Goal: Task Accomplishment & Management: Complete application form

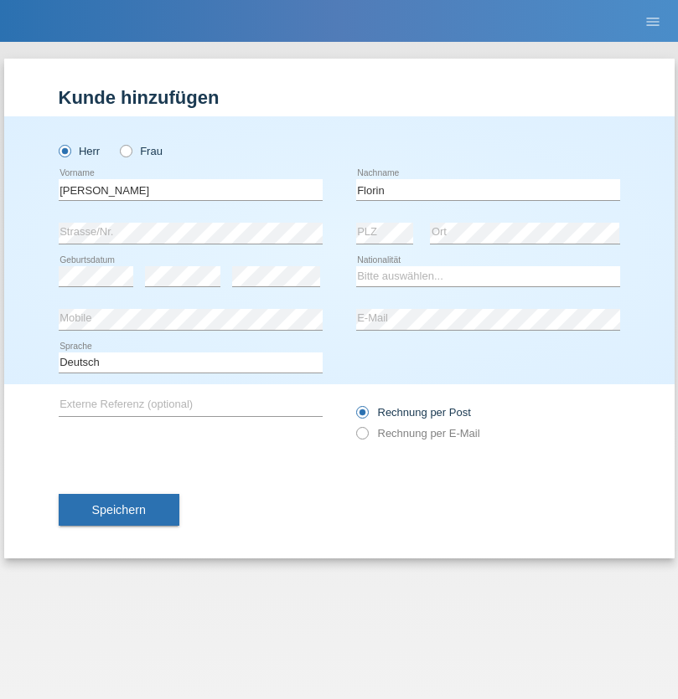
type input "Florin"
select select "RO"
select select "C"
select select "29"
select select "02"
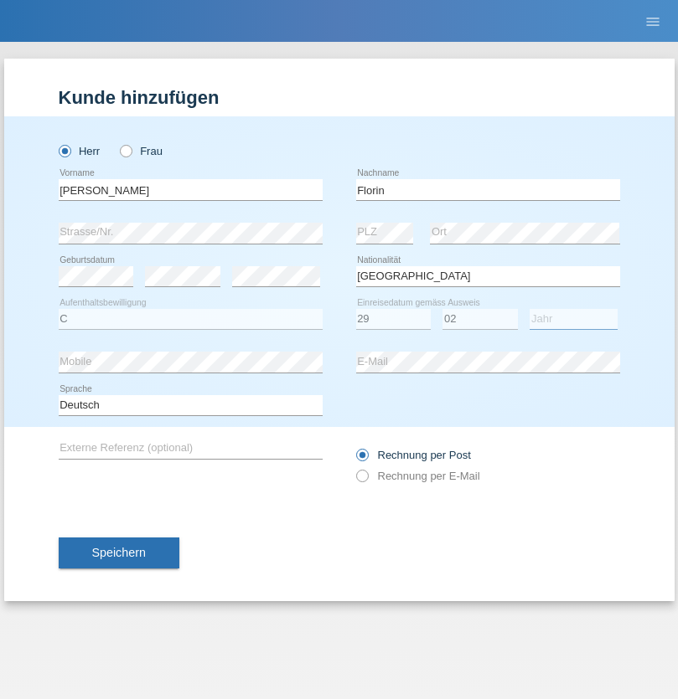
select select "2021"
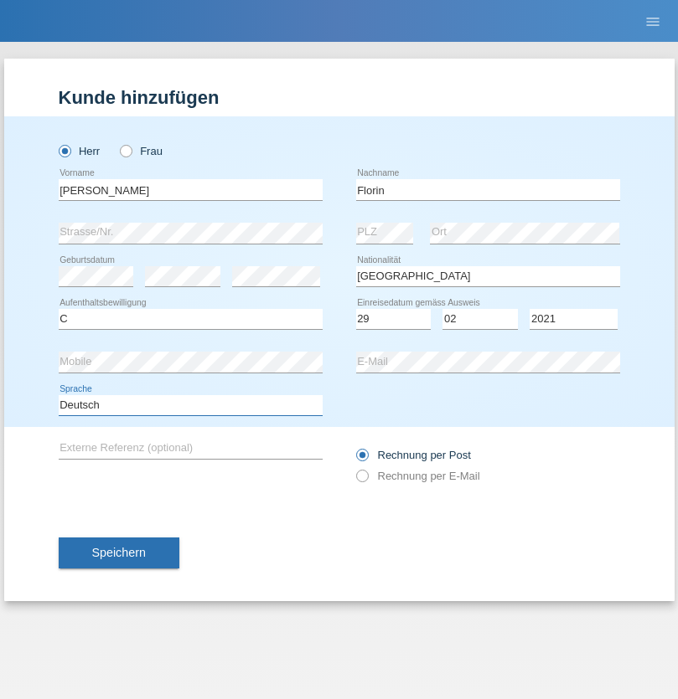
select select "en"
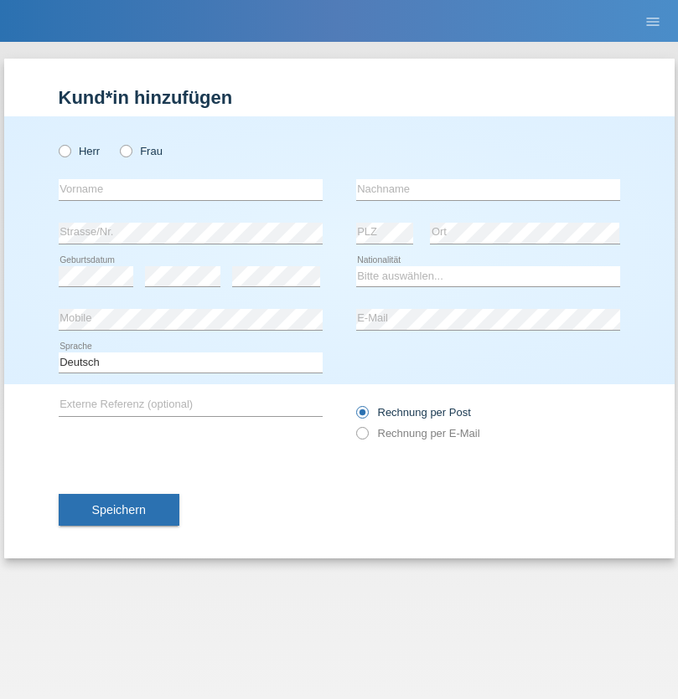
radio input "true"
click at [190, 189] on input "text" at bounding box center [191, 189] width 264 height 21
type input "Ruth"
click at [487, 189] on input "text" at bounding box center [488, 189] width 264 height 21
type input "Krebs"
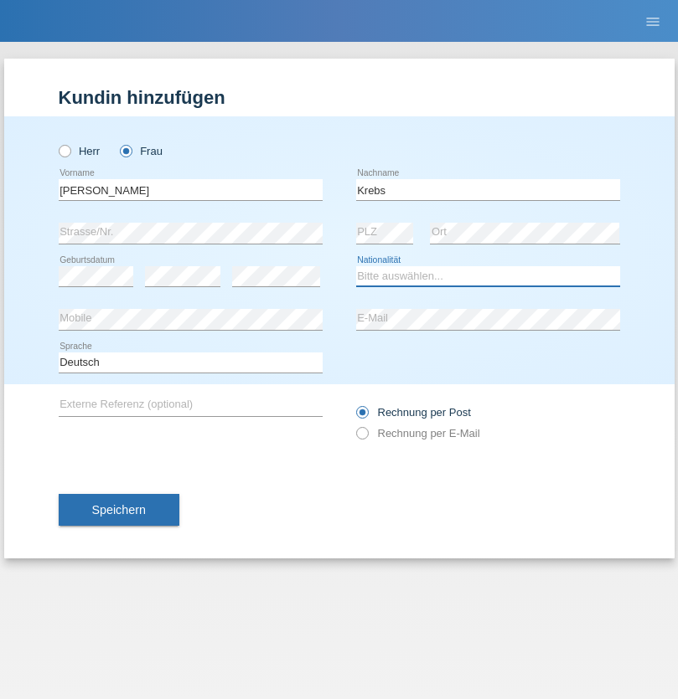
select select "CH"
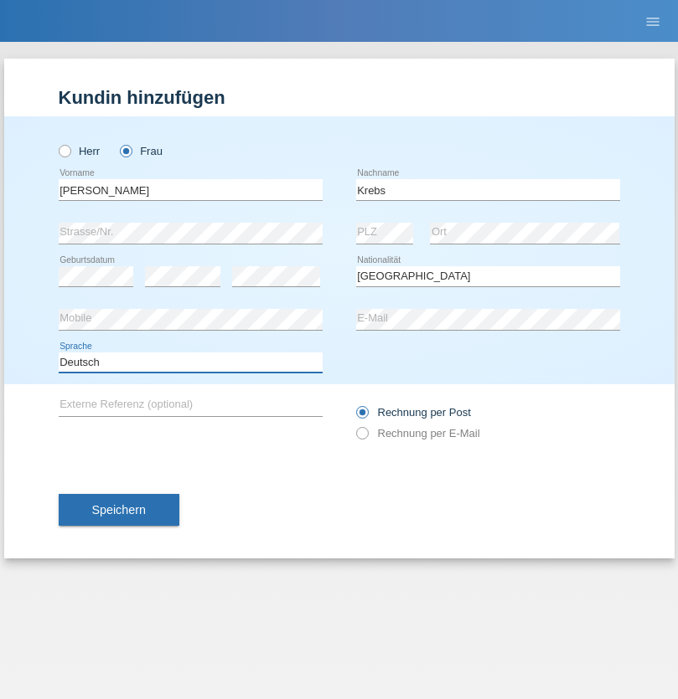
select select "en"
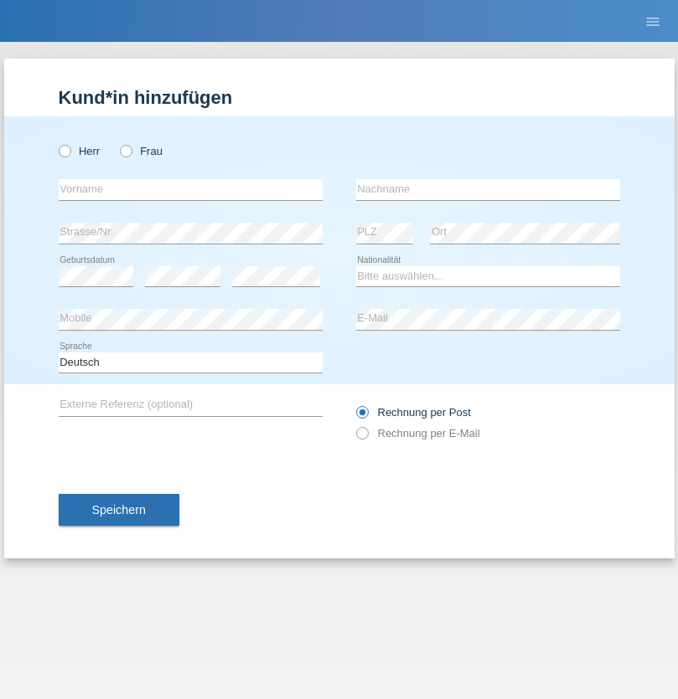
radio input "true"
click at [190, 189] on input "text" at bounding box center [191, 189] width 264 height 21
type input "Qovanaj"
click at [487, 189] on input "text" at bounding box center [488, 189] width 264 height 21
type input "Shaban"
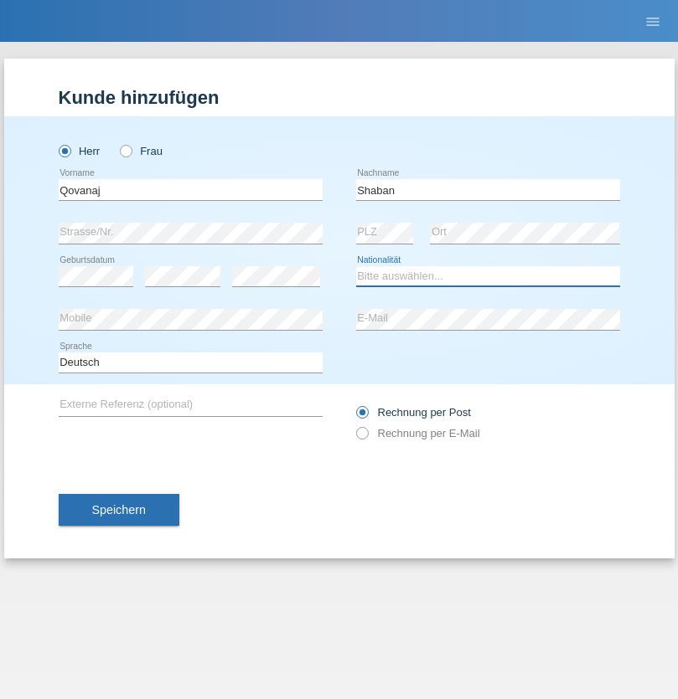
select select "CH"
radio input "true"
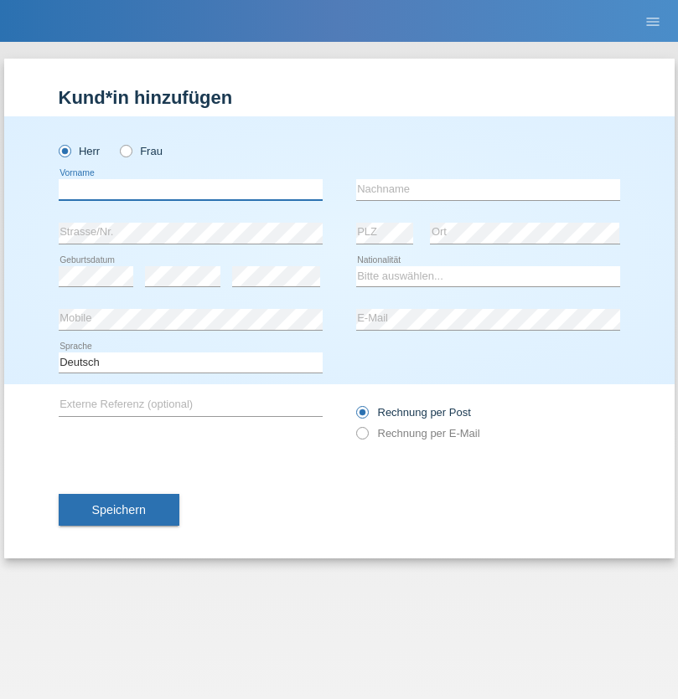
click at [190, 189] on input "text" at bounding box center [191, 189] width 264 height 21
type input "[PERSON_NAME]"
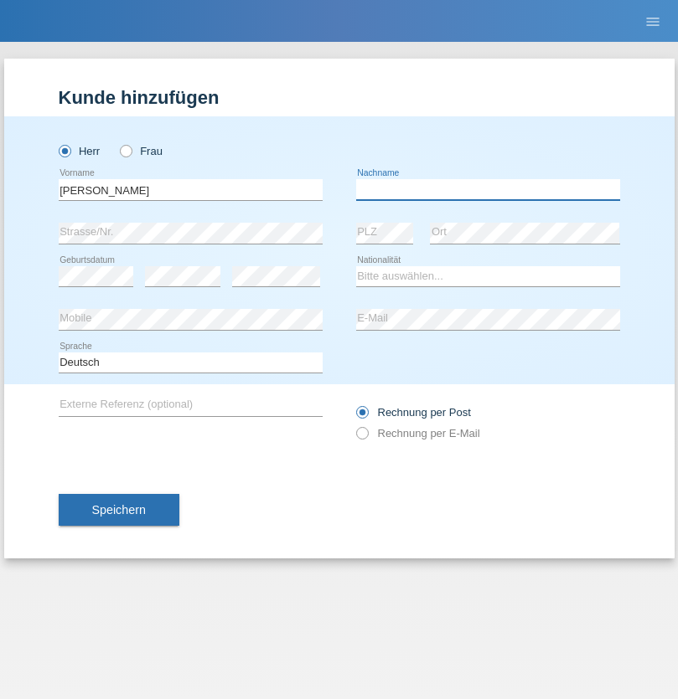
click at [487, 189] on input "text" at bounding box center [488, 189] width 264 height 21
type input "Rittener"
select select "CH"
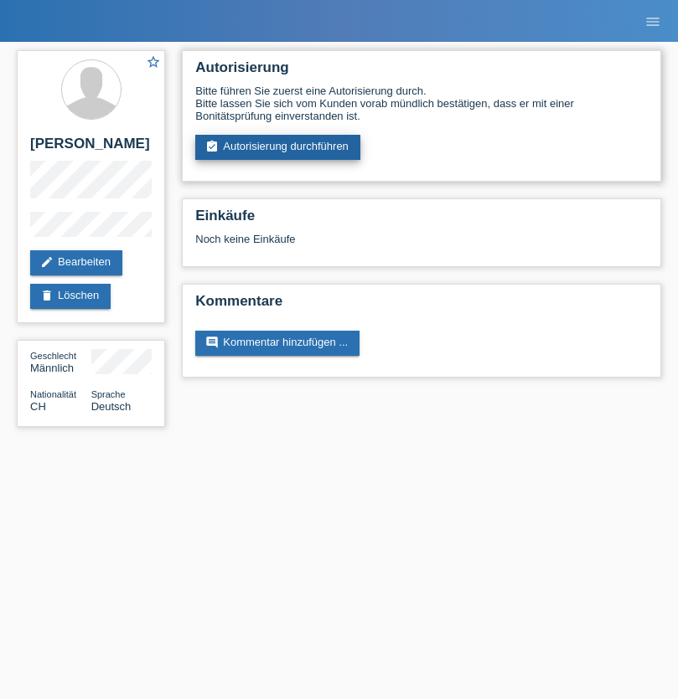
click at [278, 147] on link "assignment_turned_in Autorisierung durchführen" at bounding box center [277, 147] width 165 height 25
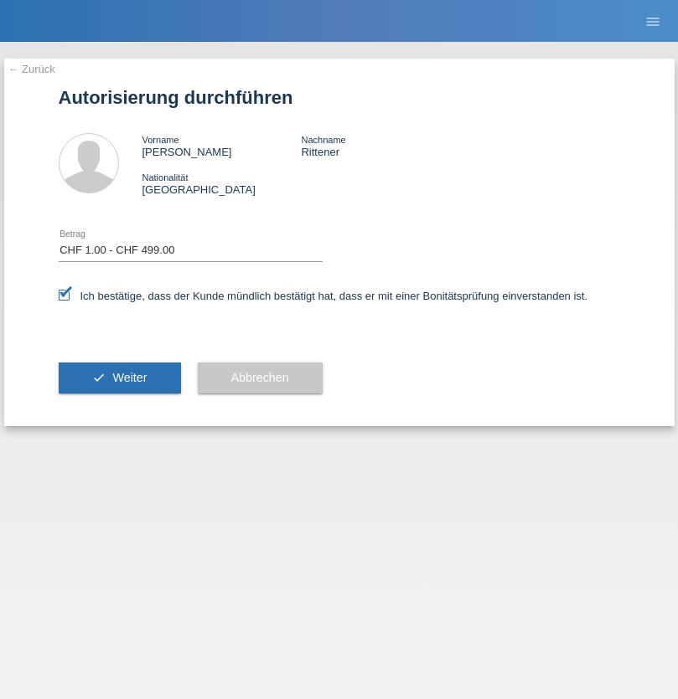
select select "1"
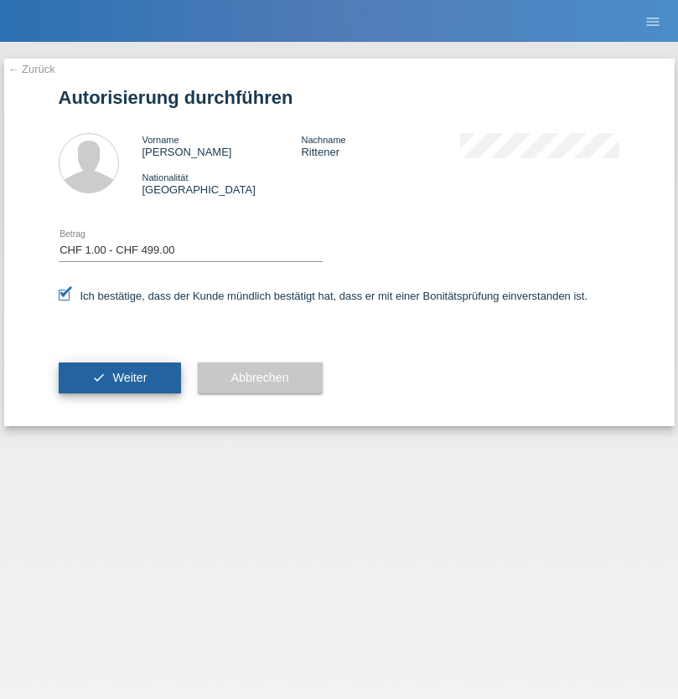
click at [119, 378] on span "Weiter" at bounding box center [129, 377] width 34 height 13
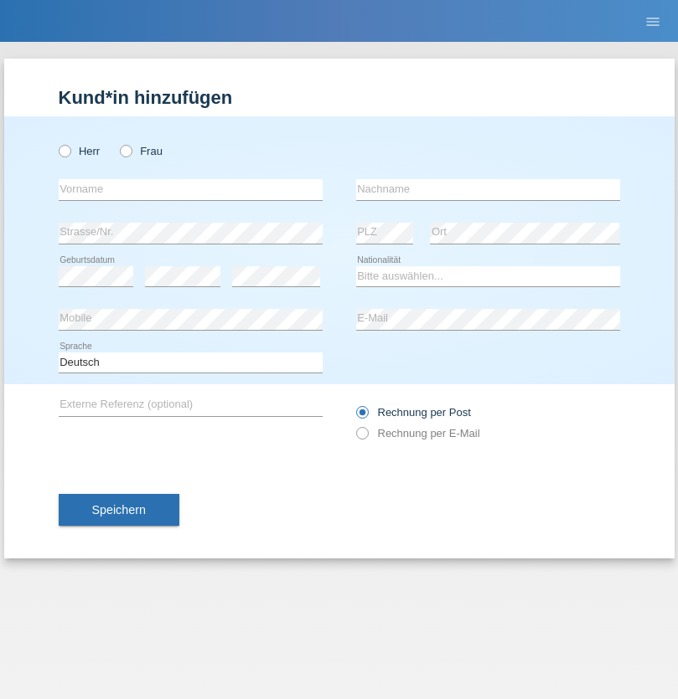
radio input "true"
click at [190, 189] on input "text" at bounding box center [191, 189] width 264 height 21
type input "Dogu"
click at [487, 189] on input "text" at bounding box center [488, 189] width 264 height 21
type input "[PERSON_NAME]"
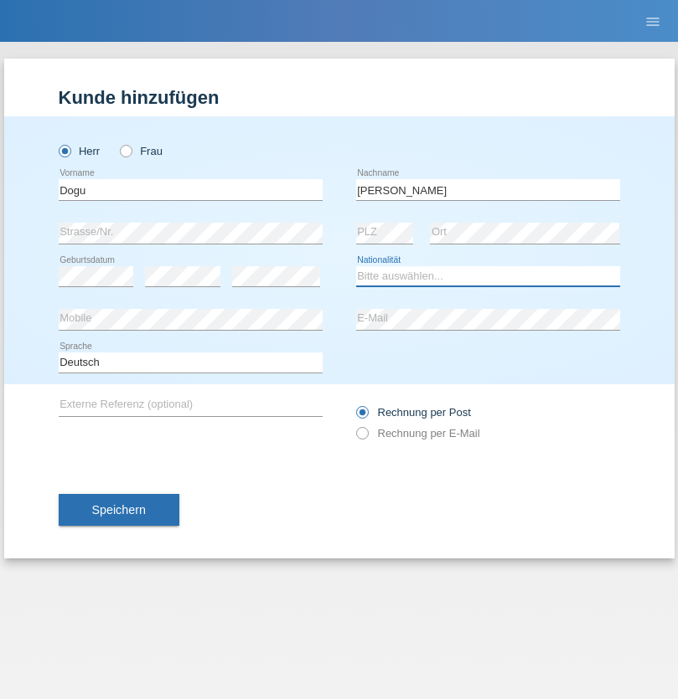
select select "TR"
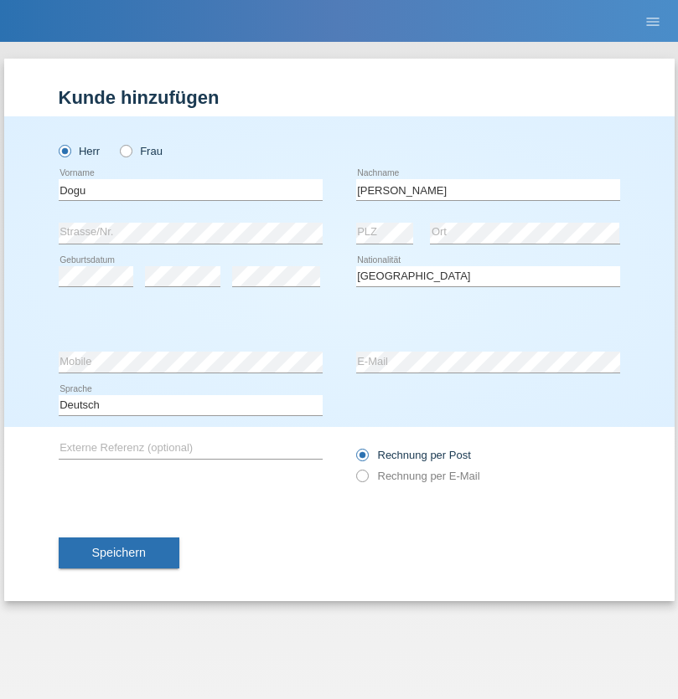
select select "C"
select select "31"
select select "05"
select select "1988"
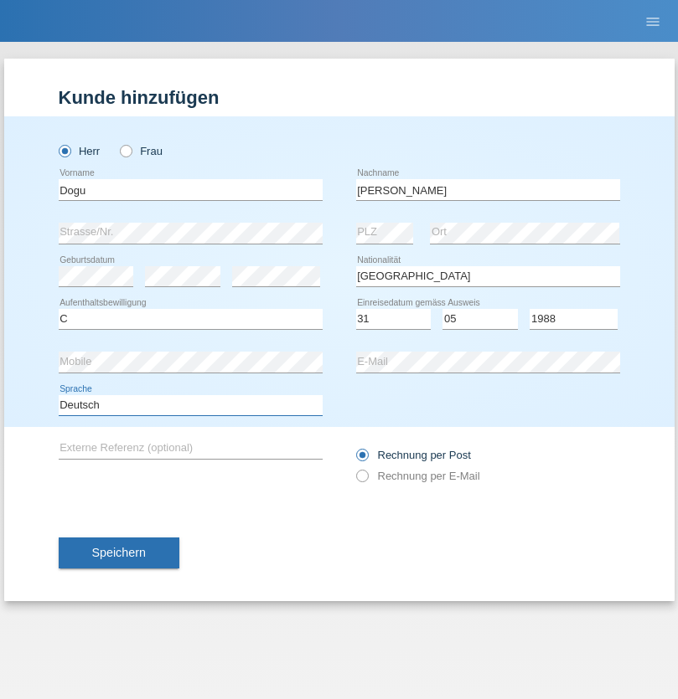
select select "en"
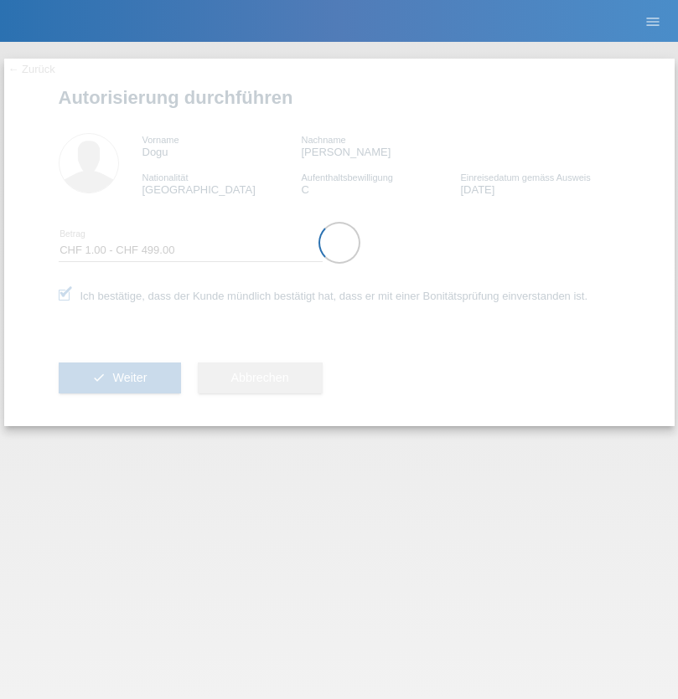
select select "1"
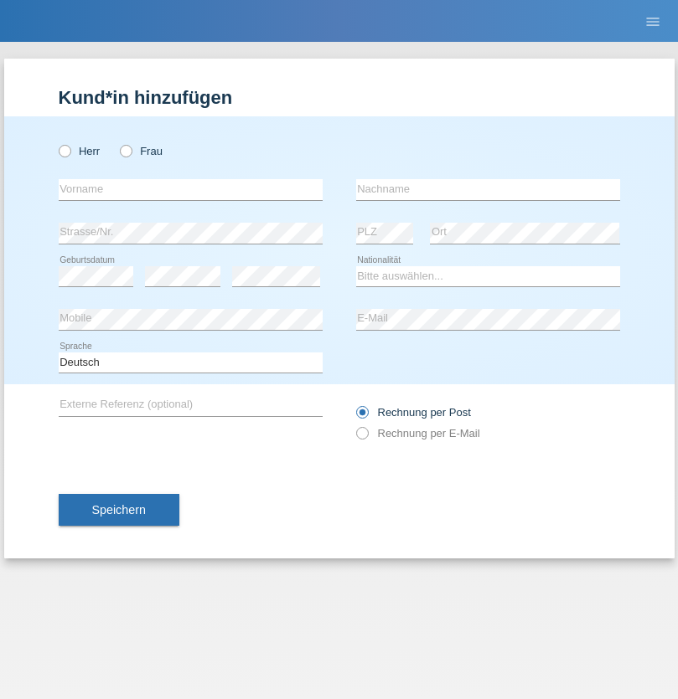
radio input "true"
click at [190, 189] on input "text" at bounding box center [191, 189] width 264 height 21
type input "J"
click at [487, 189] on input "text" at bounding box center [488, 189] width 264 height 21
type input "sarmento cavalcanti"
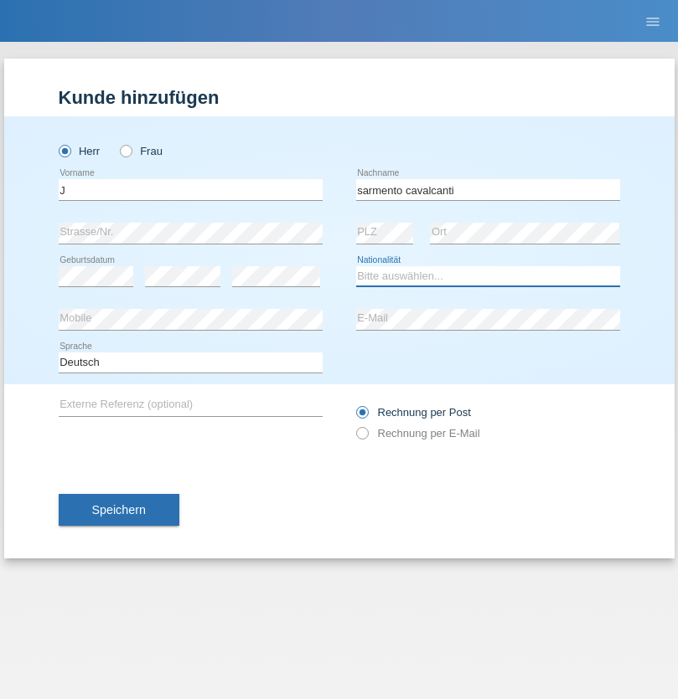
select select "PT"
select select "C"
select select "02"
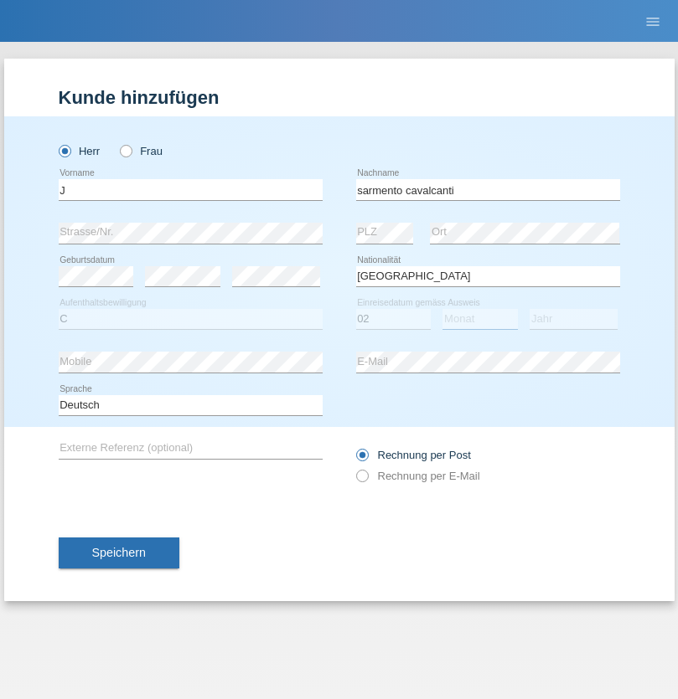
select select "09"
select select "2019"
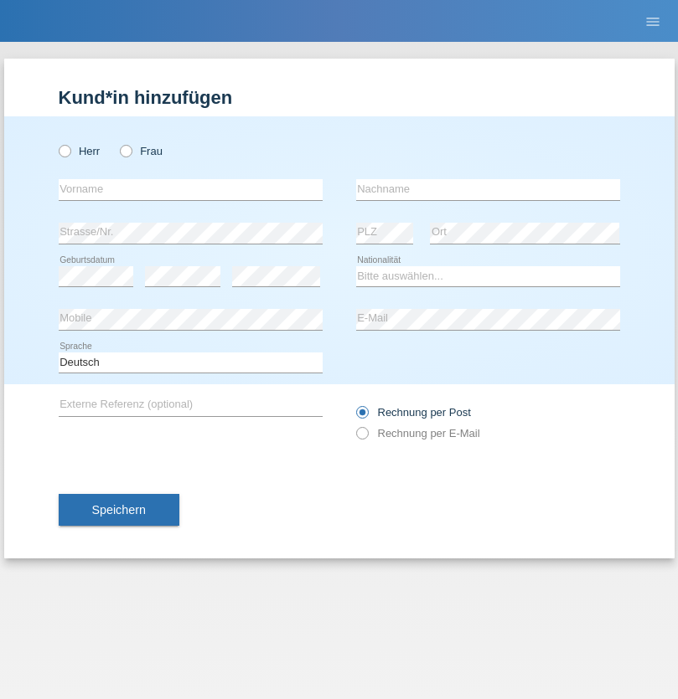
radio input "true"
click at [190, 189] on input "text" at bounding box center [191, 189] width 264 height 21
type input "G"
click at [487, 189] on input "text" at bounding box center [488, 189] width 264 height 21
type input "Umar"
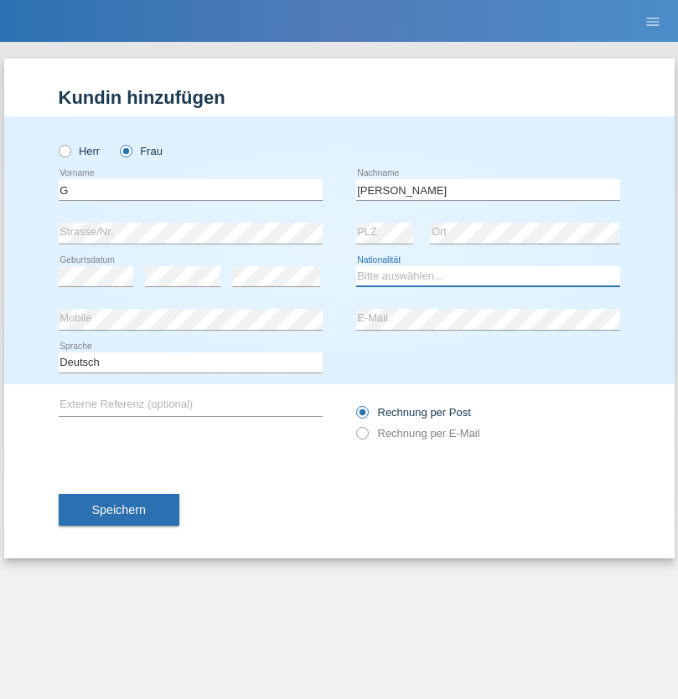
select select "CH"
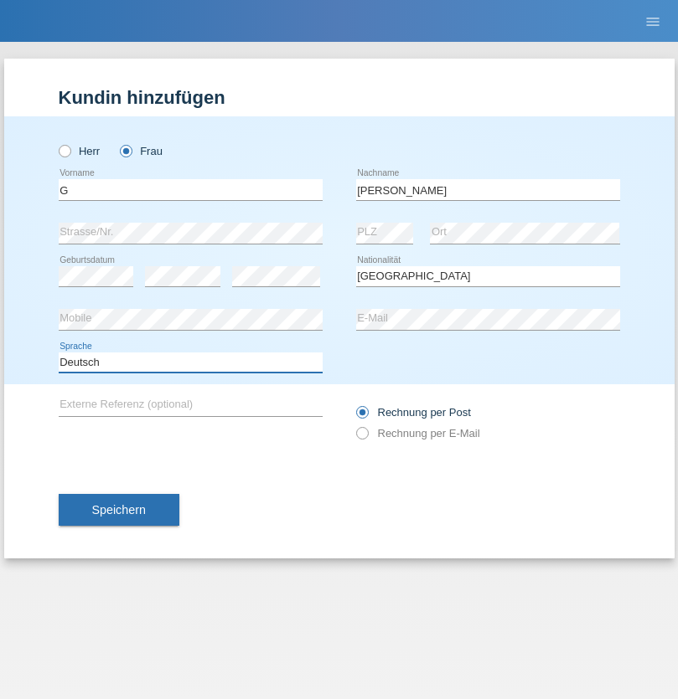
select select "en"
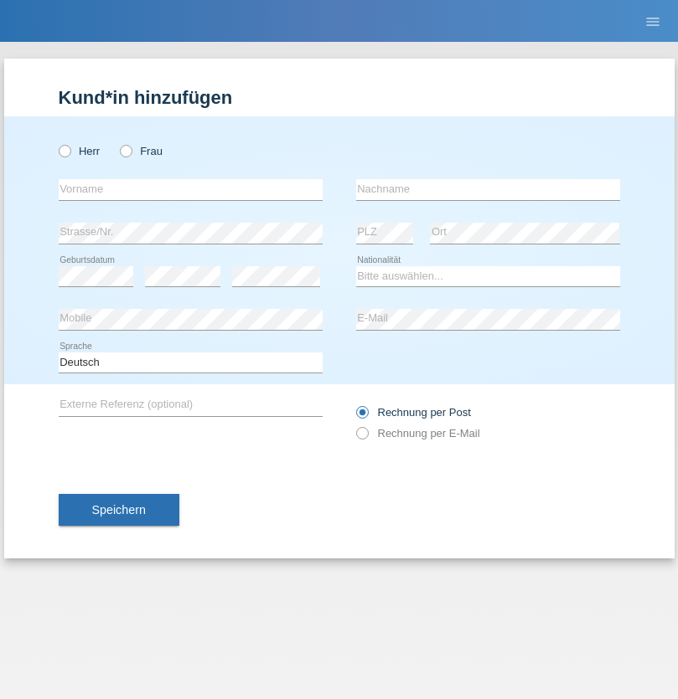
radio input "true"
click at [190, 189] on input "text" at bounding box center [191, 189] width 264 height 21
type input "Varodi"
click at [487, 189] on input "text" at bounding box center [488, 189] width 264 height 21
type input "Zoltan"
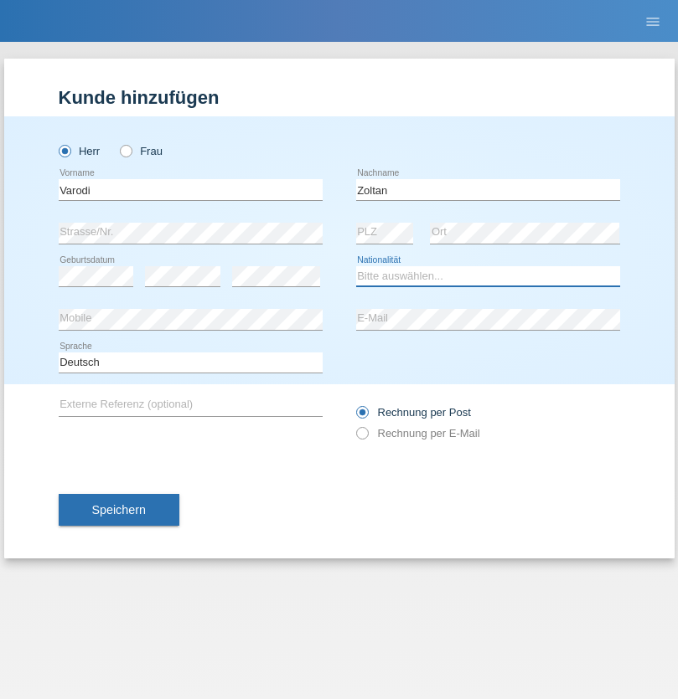
select select "UA"
select select "C"
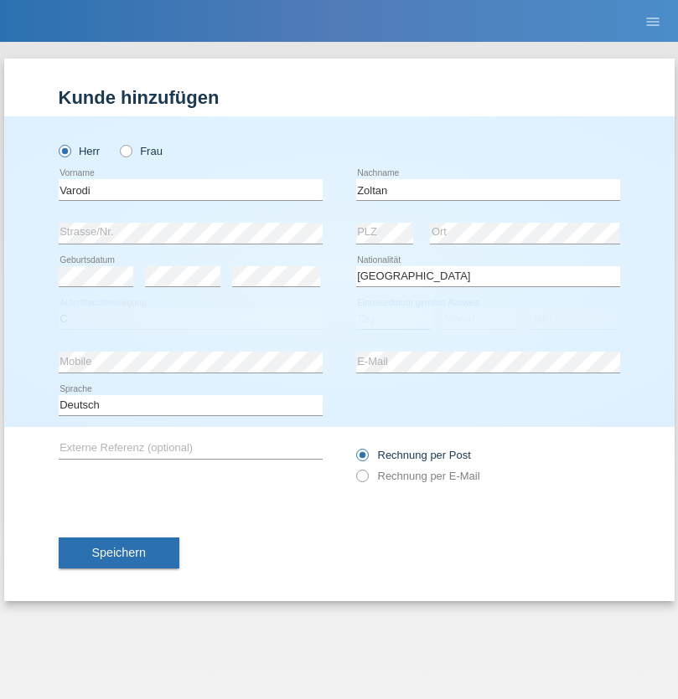
select select "10"
select select "2021"
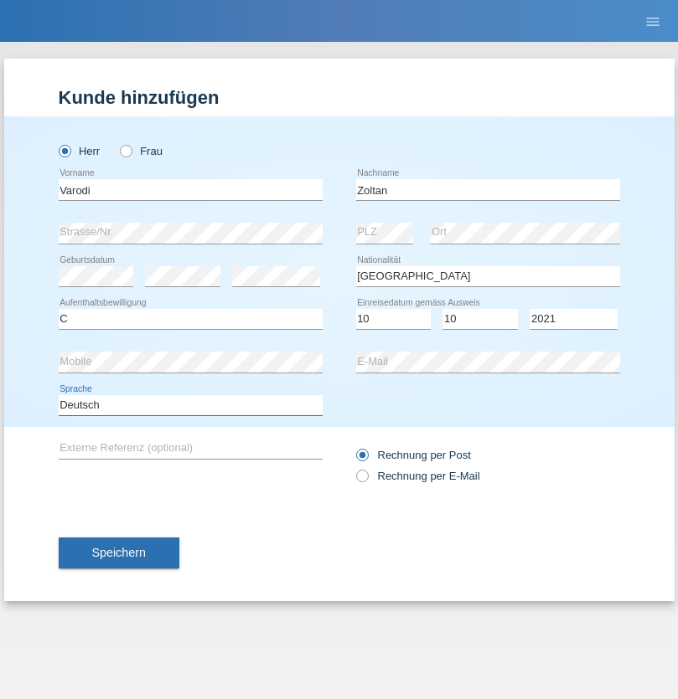
select select "en"
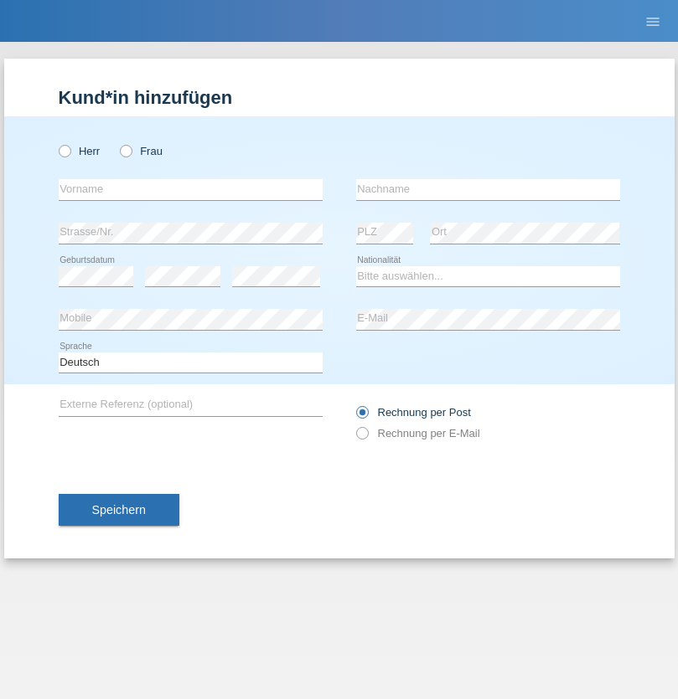
radio input "true"
click at [190, 189] on input "text" at bounding box center [191, 189] width 264 height 21
type input "Samira"
click at [487, 189] on input "text" at bounding box center [488, 189] width 264 height 21
type input "Bachofen"
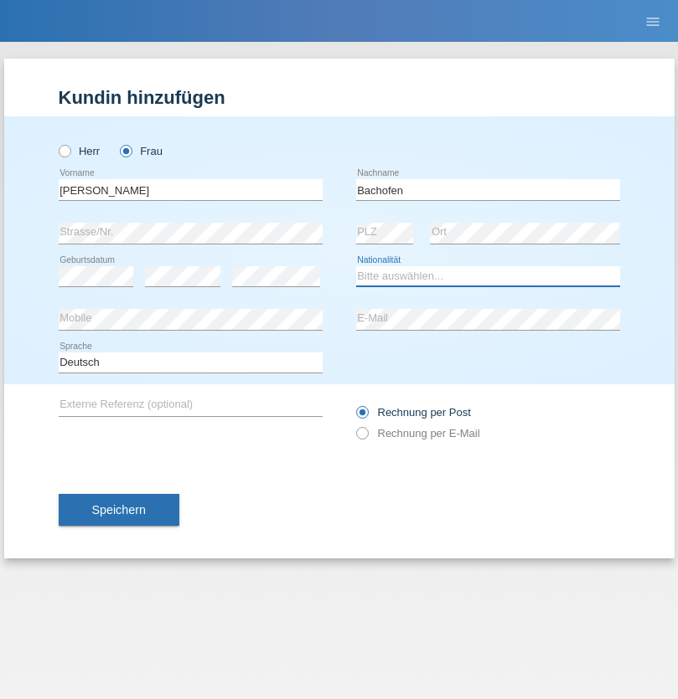
select select "CH"
radio input "true"
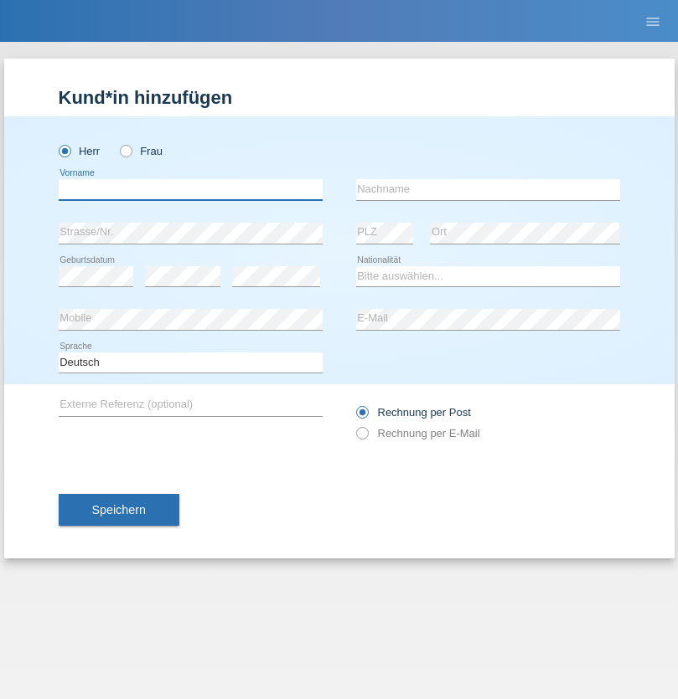
click at [190, 189] on input "text" at bounding box center [191, 189] width 264 height 21
type input "Volkan"
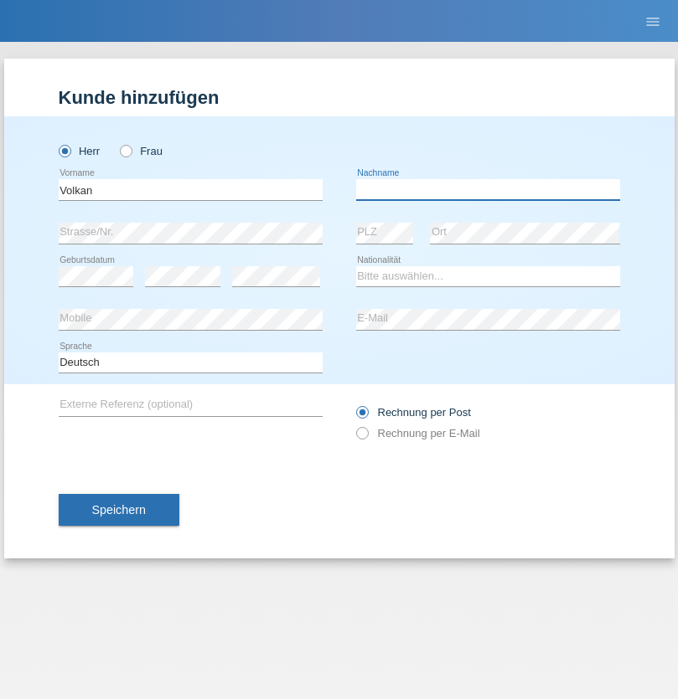
click at [487, 189] on input "text" at bounding box center [488, 189] width 264 height 21
type input "Laçın"
select select "TR"
select select "C"
select select "06"
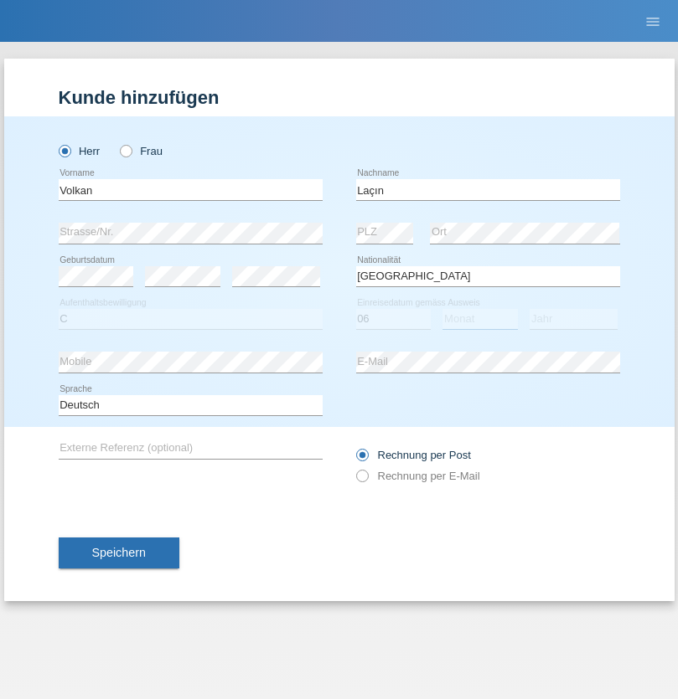
select select "04"
select select "2021"
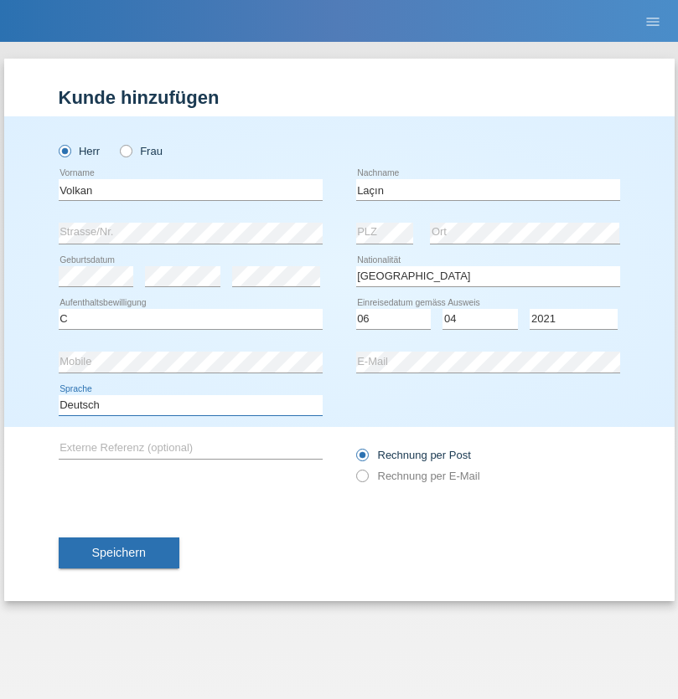
select select "en"
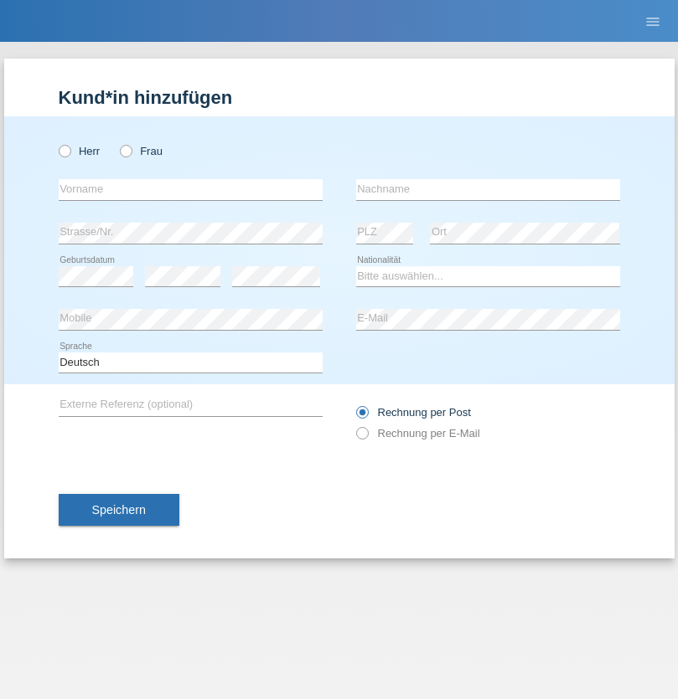
radio input "true"
click at [190, 189] on input "text" at bounding box center [191, 189] width 264 height 21
type input "Volkan"
click at [487, 189] on input "text" at bounding box center [488, 189] width 264 height 21
type input "Laçın"
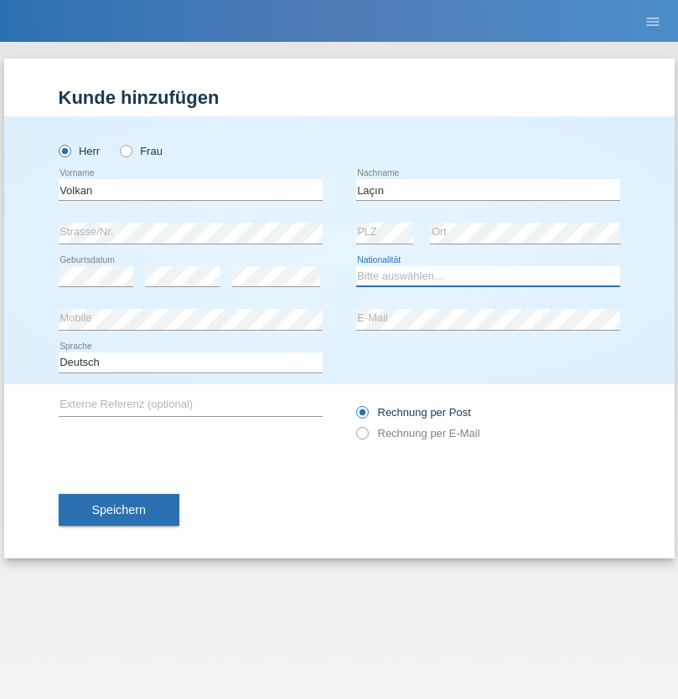
select select "TR"
select select "C"
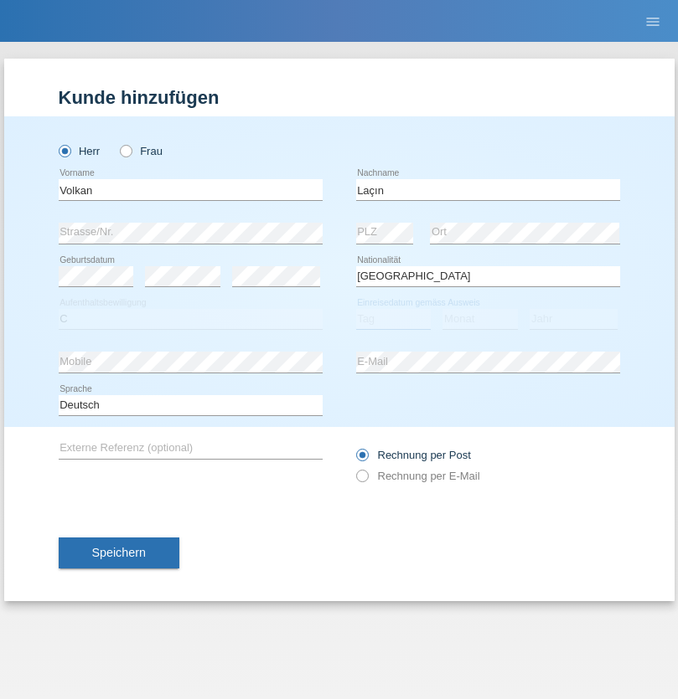
select select "06"
select select "04"
select select "2021"
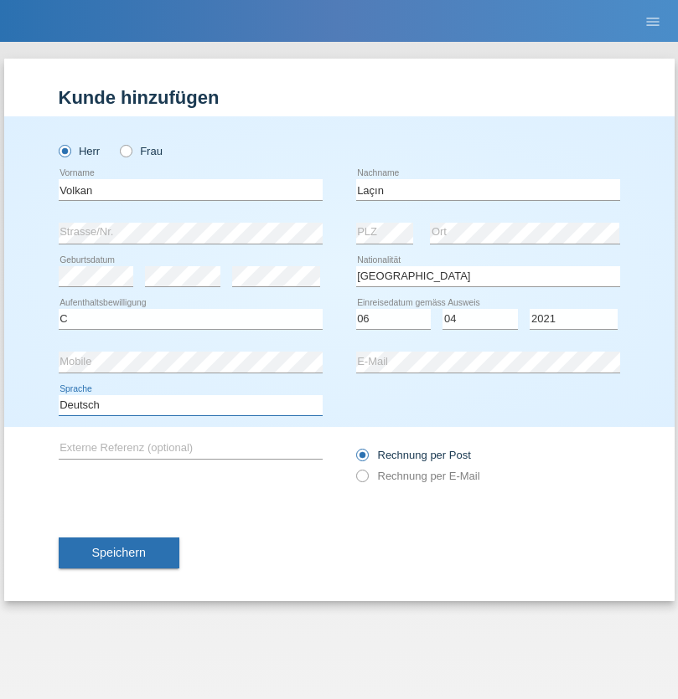
select select "en"
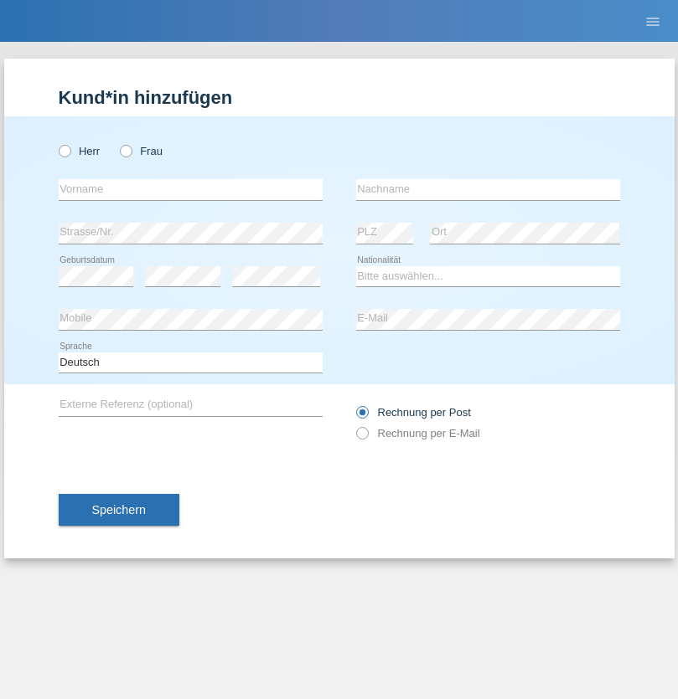
radio input "true"
click at [190, 189] on input "text" at bounding box center [191, 189] width 264 height 21
type input "[PERSON_NAME]"
click at [487, 189] on input "text" at bounding box center [488, 189] width 264 height 21
type input "löffel"
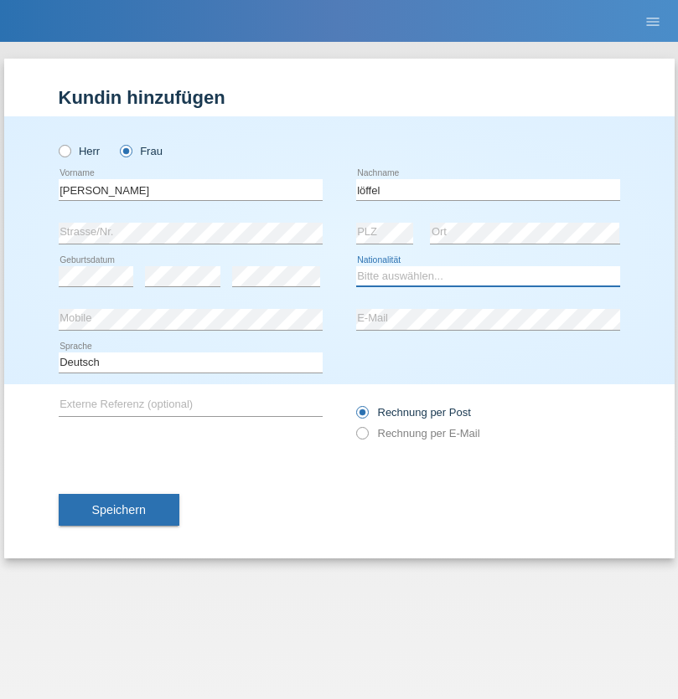
select select "CH"
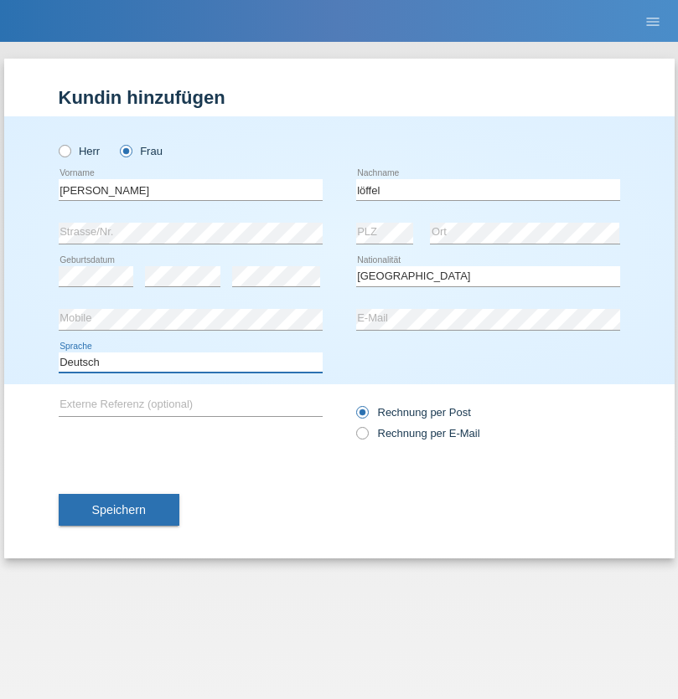
select select "en"
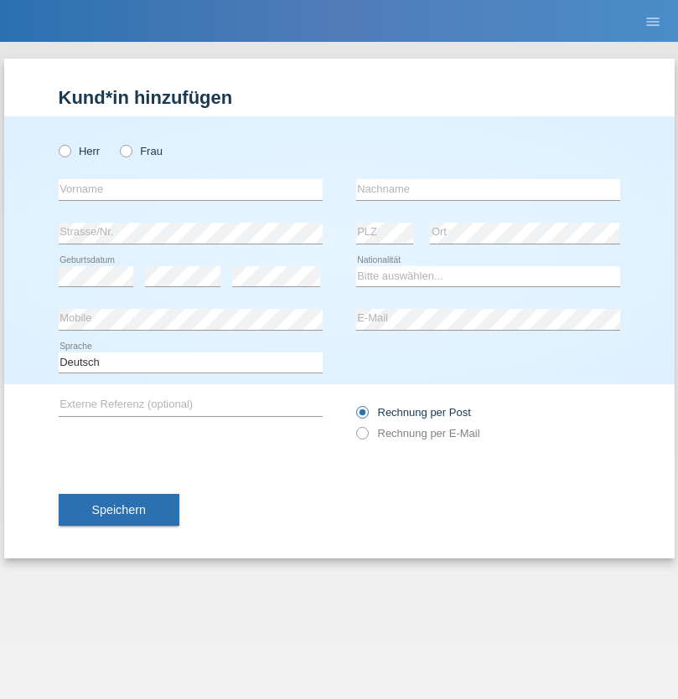
radio input "true"
click at [190, 189] on input "text" at bounding box center [191, 189] width 264 height 21
type input "Matusa"
click at [487, 189] on input "text" at bounding box center [488, 189] width 264 height 21
type input "Marian valentin"
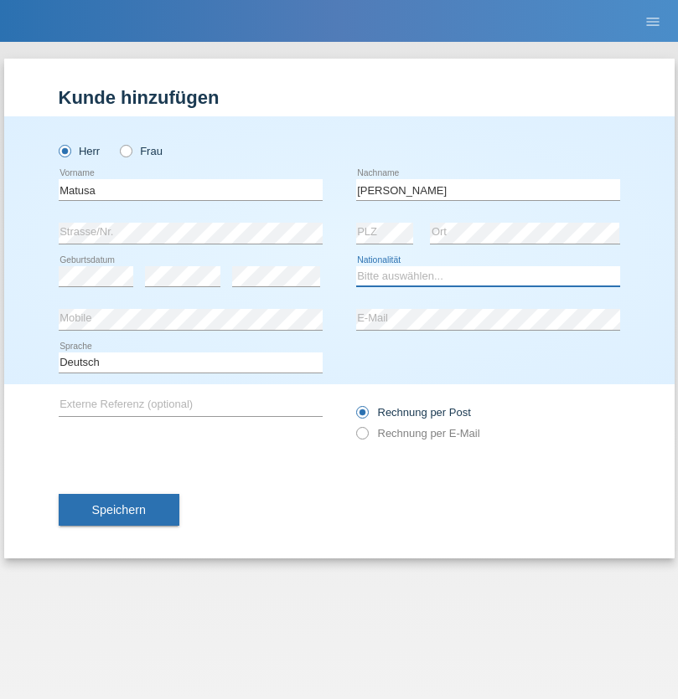
select select "RO"
select select "C"
select select "01"
select select "06"
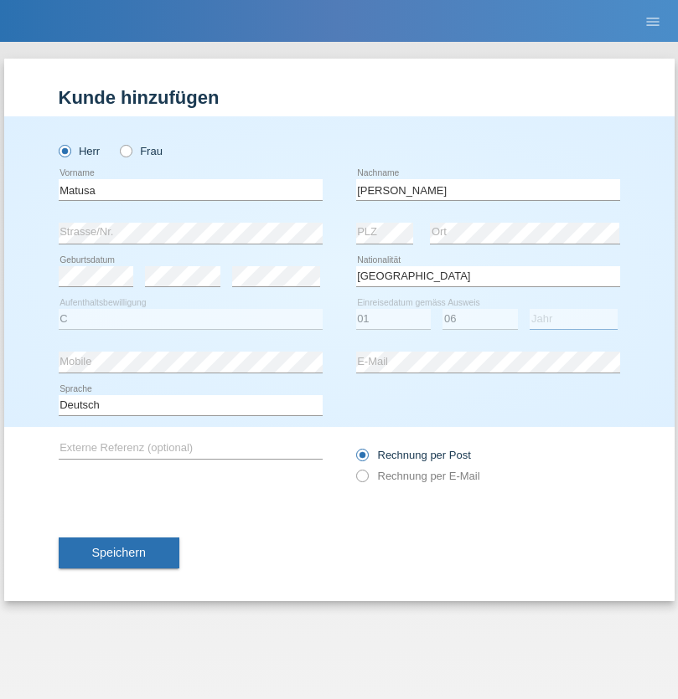
select select "2016"
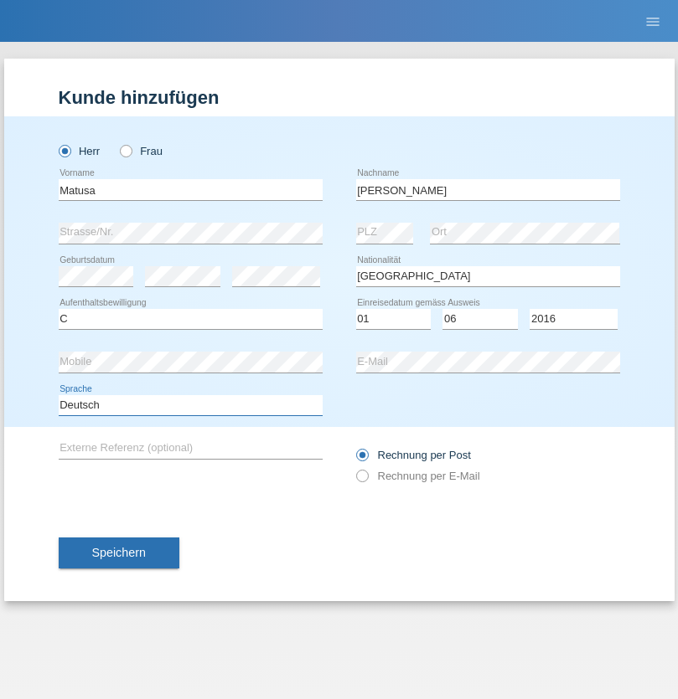
select select "en"
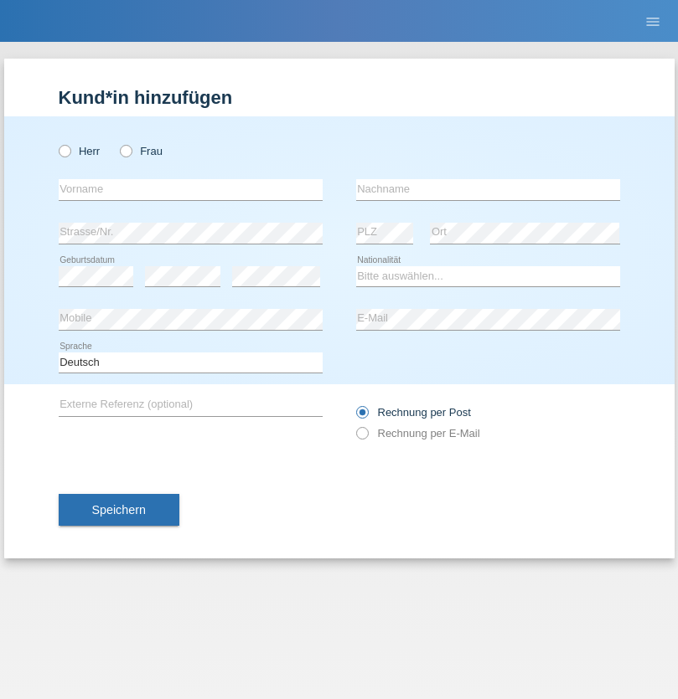
radio input "true"
click at [190, 189] on input "text" at bounding box center [191, 189] width 264 height 21
type input "[PERSON_NAME]"
click at [487, 189] on input "text" at bounding box center [488, 189] width 264 height 21
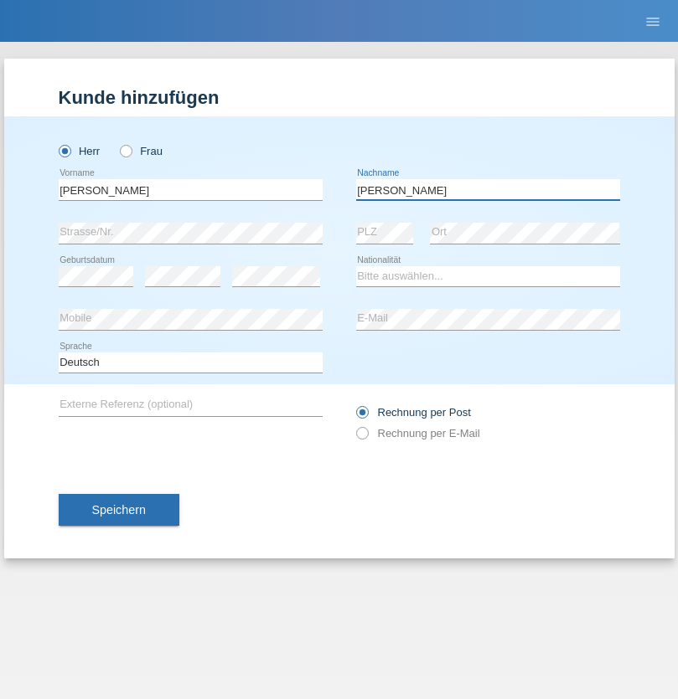
type input "[PERSON_NAME]"
select select "CH"
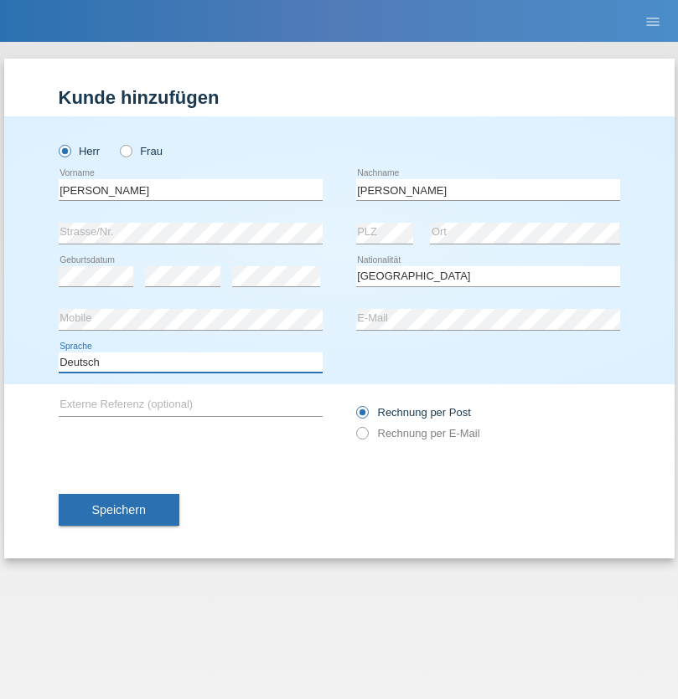
select select "en"
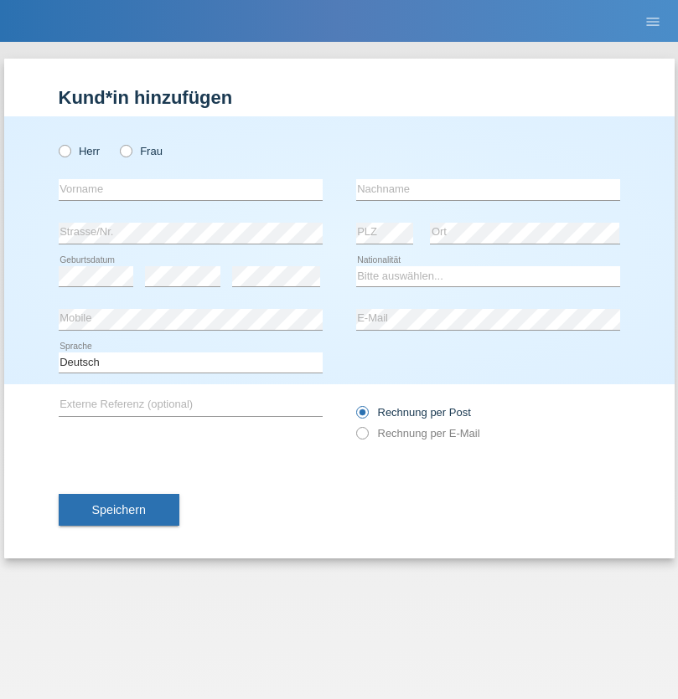
radio input "true"
click at [190, 189] on input "text" at bounding box center [191, 189] width 264 height 21
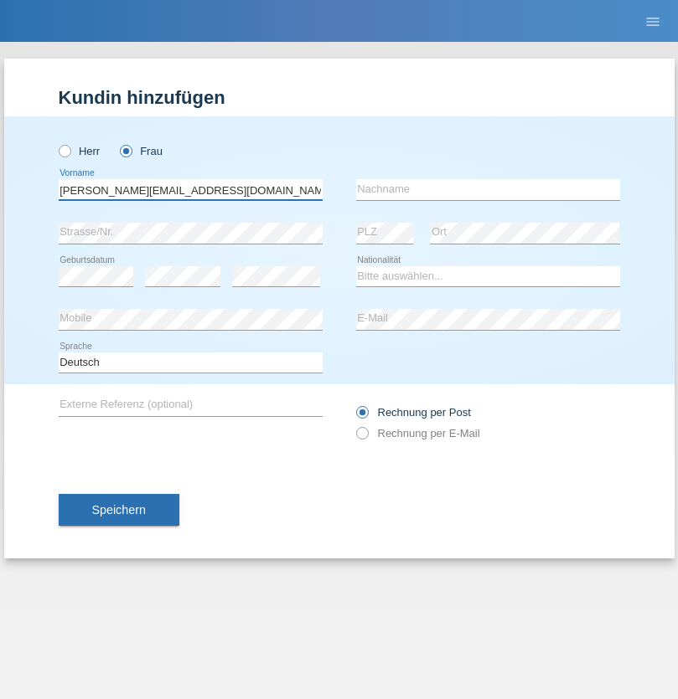
type input "[PERSON_NAME][EMAIL_ADDRESS][DOMAIN_NAME]"
click at [487, 189] on input "text" at bounding box center [488, 189] width 264 height 21
type input "Hylaj"
select select "CH"
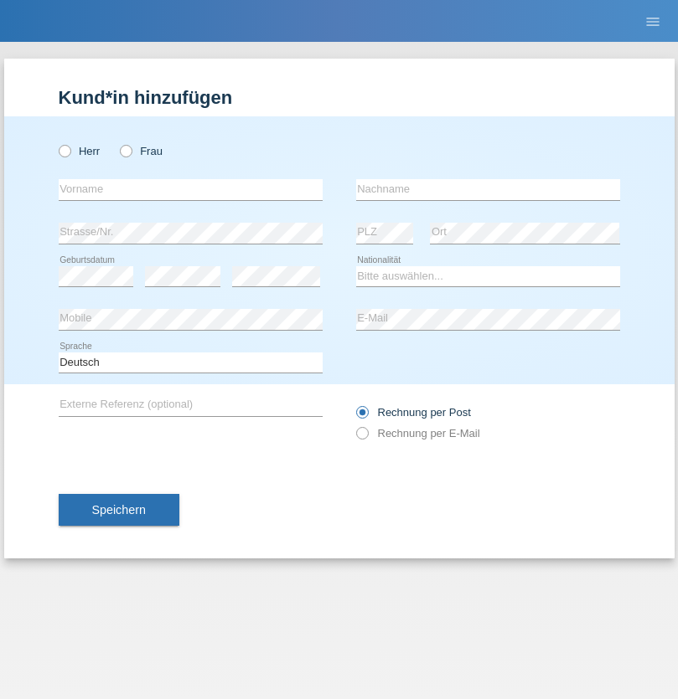
radio input "true"
click at [190, 189] on input "text" at bounding box center [191, 189] width 264 height 21
type input "luka"
click at [487, 189] on input "text" at bounding box center [488, 189] width 264 height 21
type input "kocic"
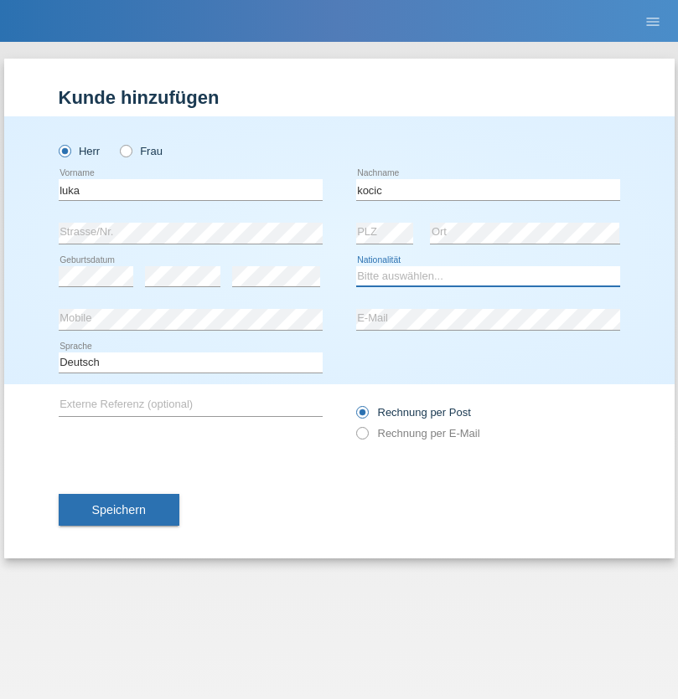
select select "RS"
select select "C"
select select "21"
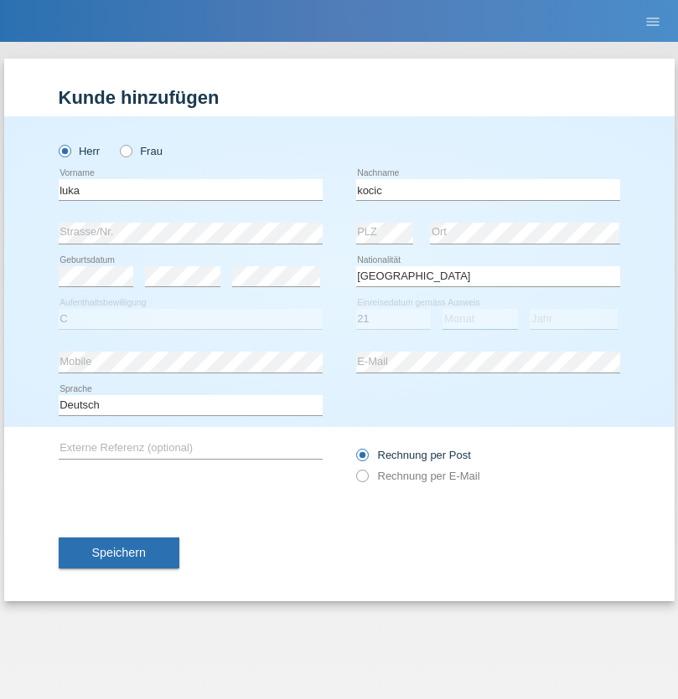
select select "04"
select select "1999"
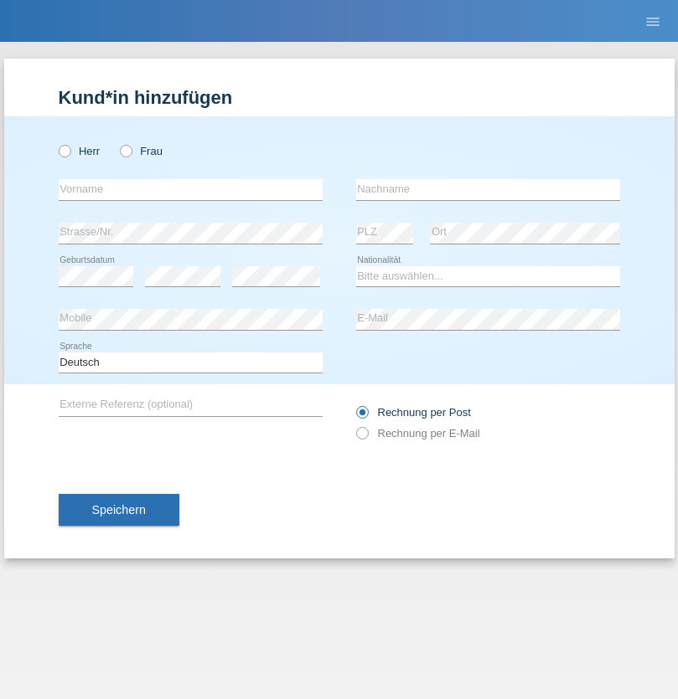
radio input "true"
click at [190, 189] on input "text" at bounding box center [191, 189] width 264 height 21
type input "Marian"
click at [487, 189] on input "text" at bounding box center [488, 189] width 264 height 21
type input "Matusa"
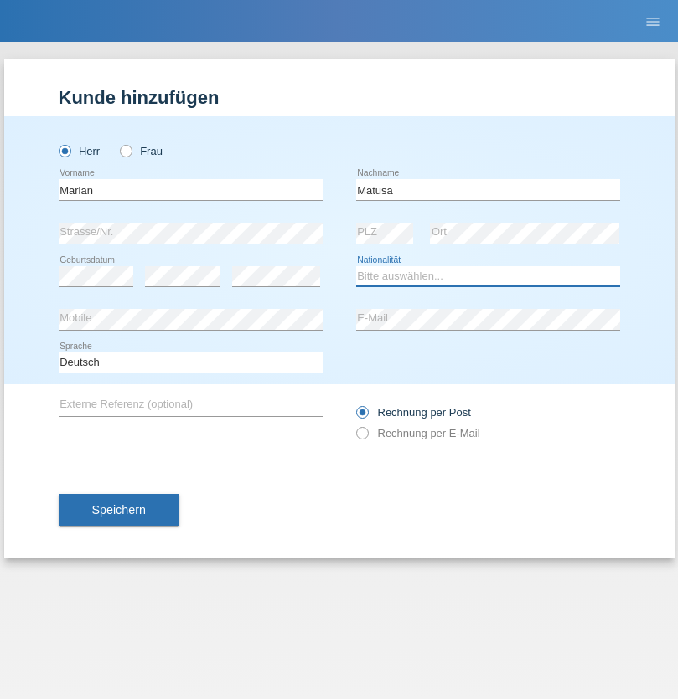
select select "RO"
select select "C"
select select "01"
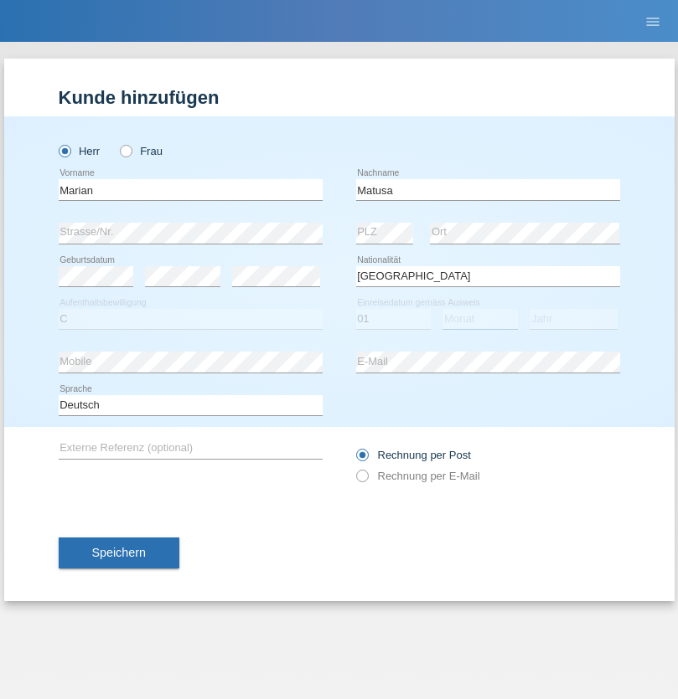
select select "06"
select select "2016"
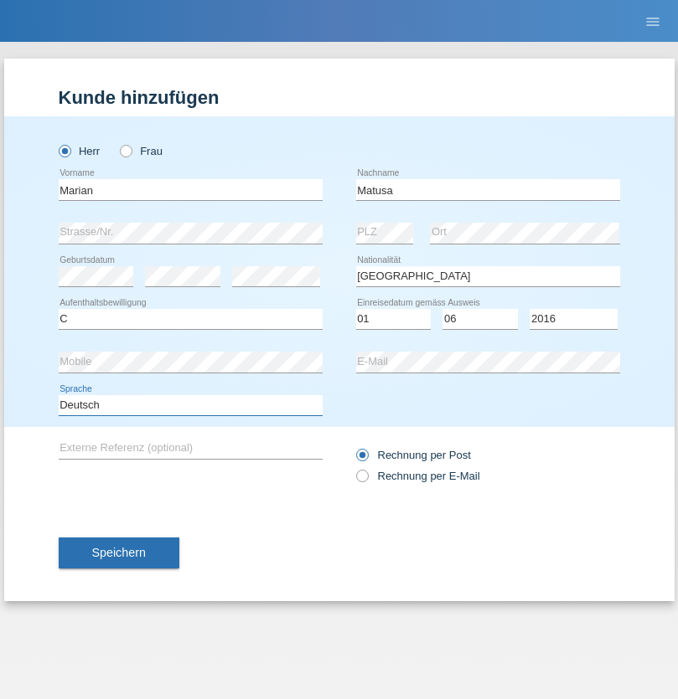
select select "en"
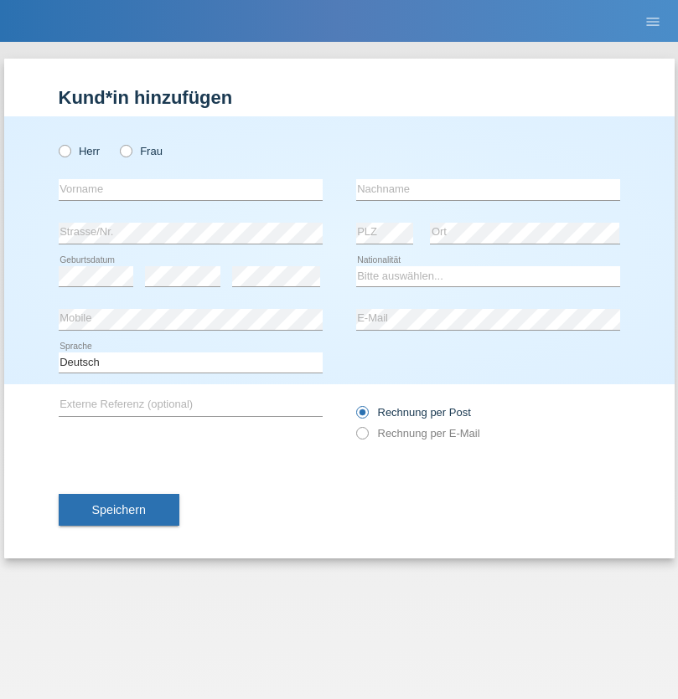
radio input "true"
click at [190, 189] on input "text" at bounding box center [191, 189] width 264 height 21
type input "Marco"
click at [487, 189] on input "text" at bounding box center [488, 189] width 264 height 21
type input "Weinlein"
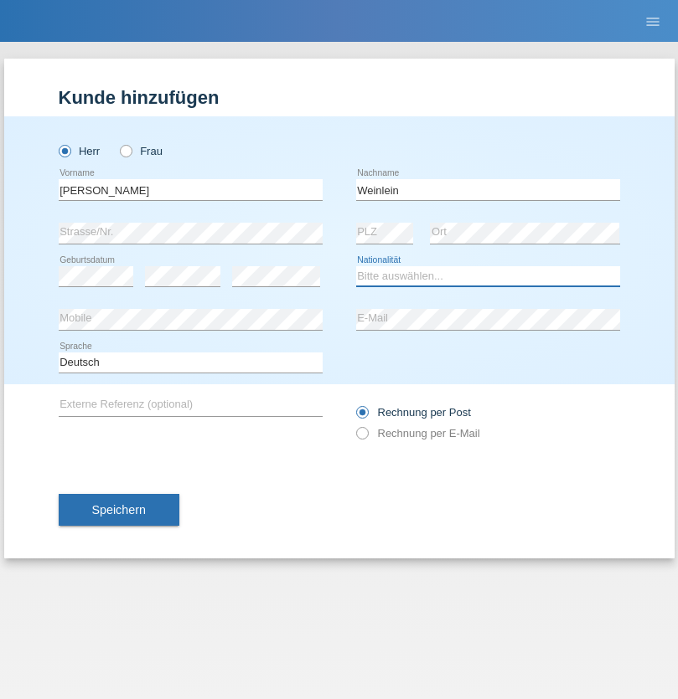
select select "CH"
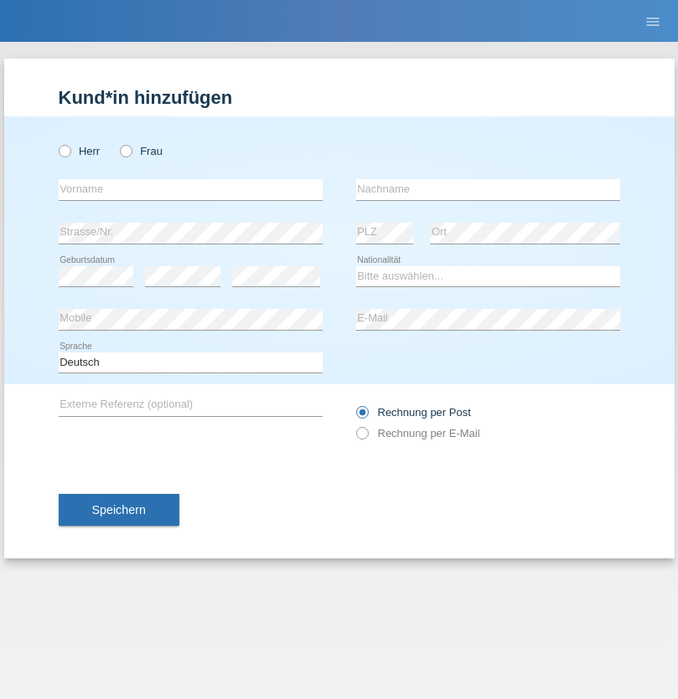
radio input "true"
click at [190, 189] on input "text" at bounding box center [191, 189] width 264 height 21
type input "Jashari lmeri"
click at [487, 189] on input "text" at bounding box center [488, 189] width 264 height 21
type input "Rabije"
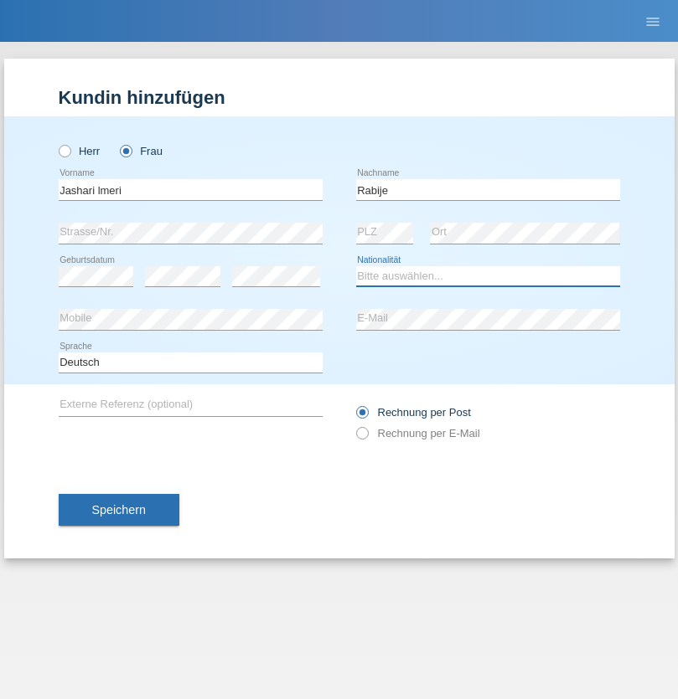
select select "CH"
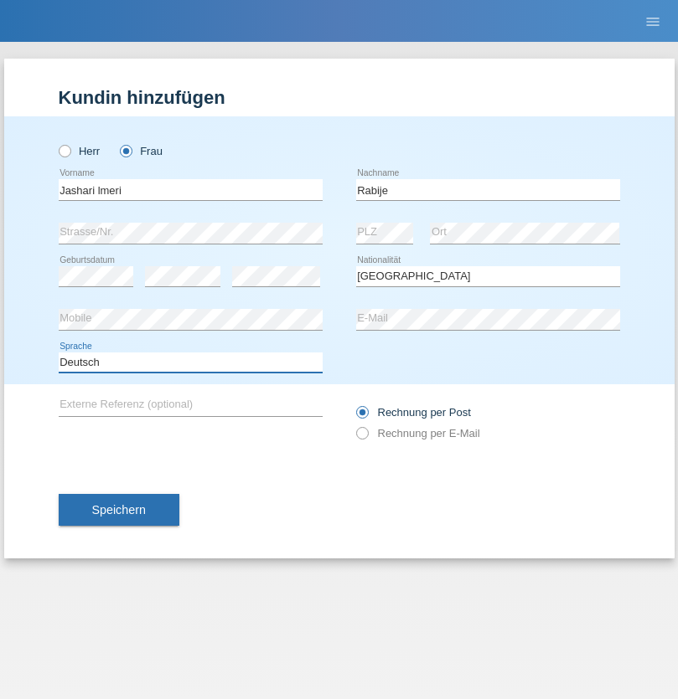
select select "en"
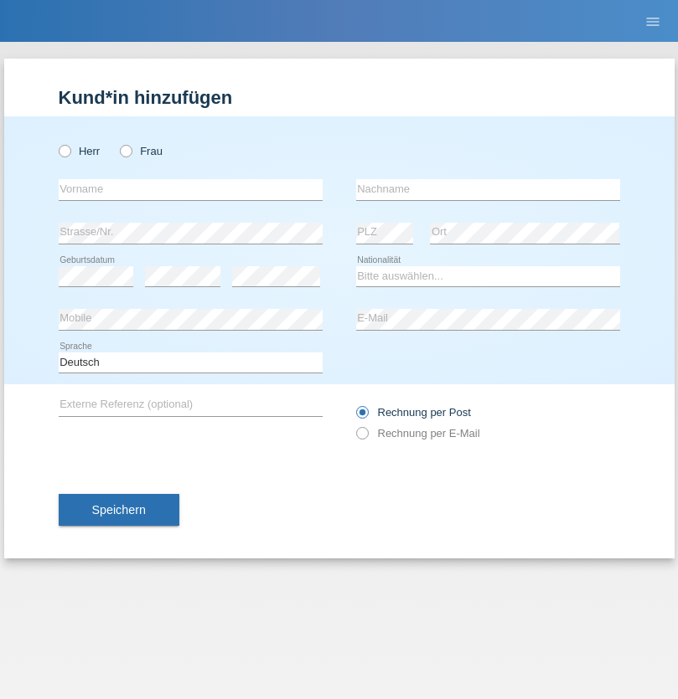
radio input "true"
click at [190, 189] on input "text" at bounding box center [191, 189] width 264 height 21
type input "firat"
click at [487, 189] on input "text" at bounding box center [488, 189] width 264 height 21
type input "kara"
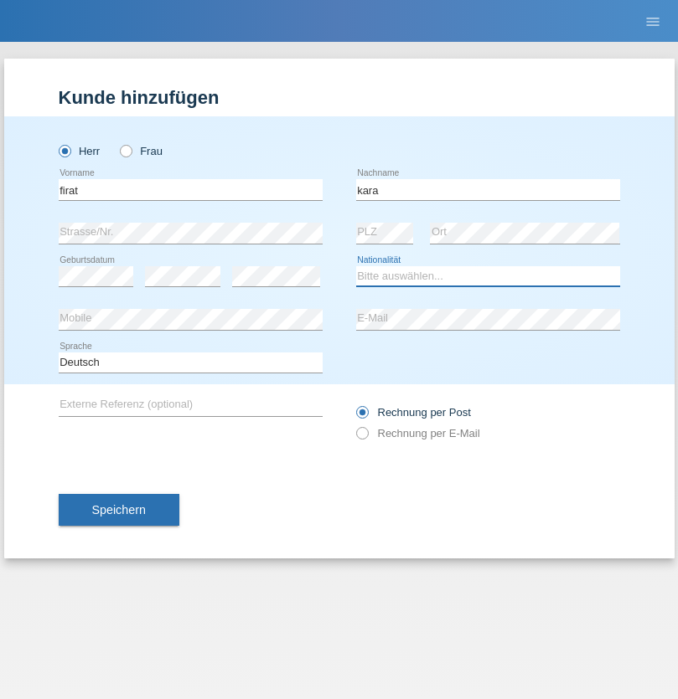
select select "CH"
radio input "true"
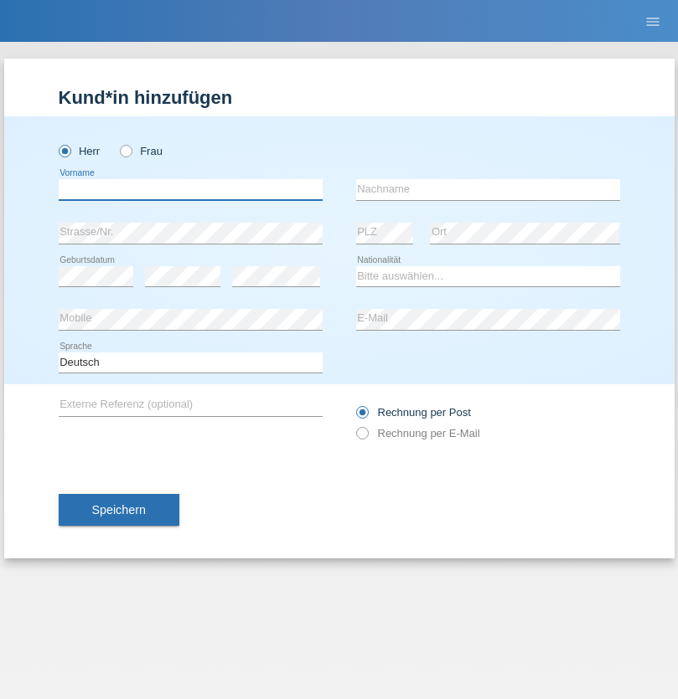
click at [190, 189] on input "text" at bounding box center [191, 189] width 264 height 21
type input "Gigov"
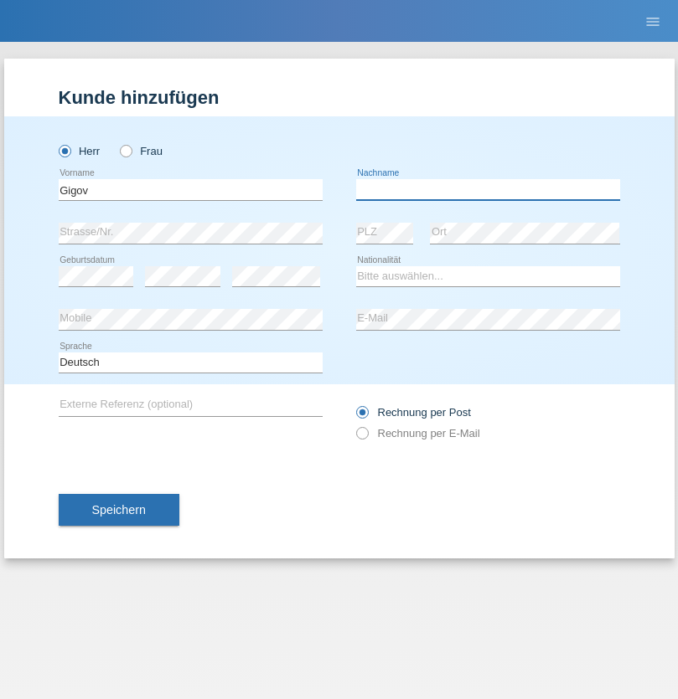
click at [487, 189] on input "text" at bounding box center [488, 189] width 264 height 21
type input "Zhan"
select select "BG"
select select "C"
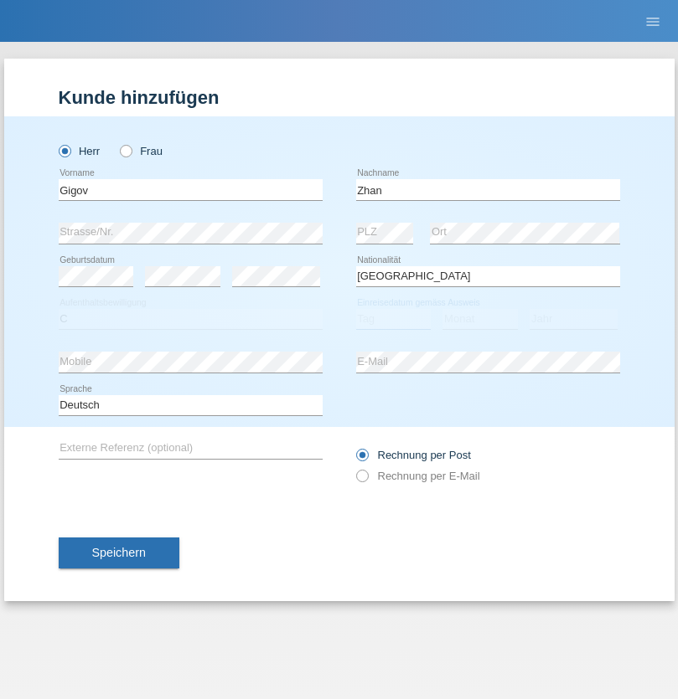
select select "23"
select select "10"
select select "2021"
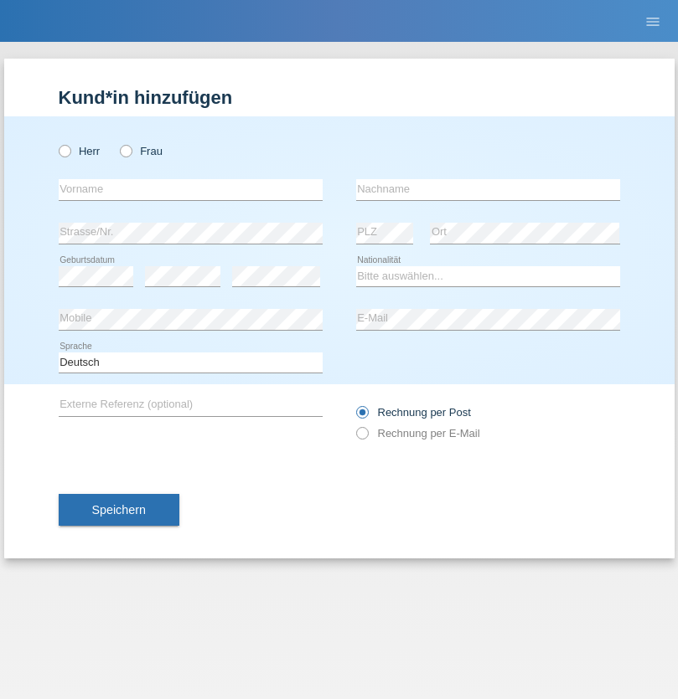
radio input "true"
click at [190, 189] on input "text" at bounding box center [191, 189] width 264 height 21
type input "Amand"
click at [487, 189] on input "text" at bounding box center [488, 189] width 264 height 21
type input "Pires"
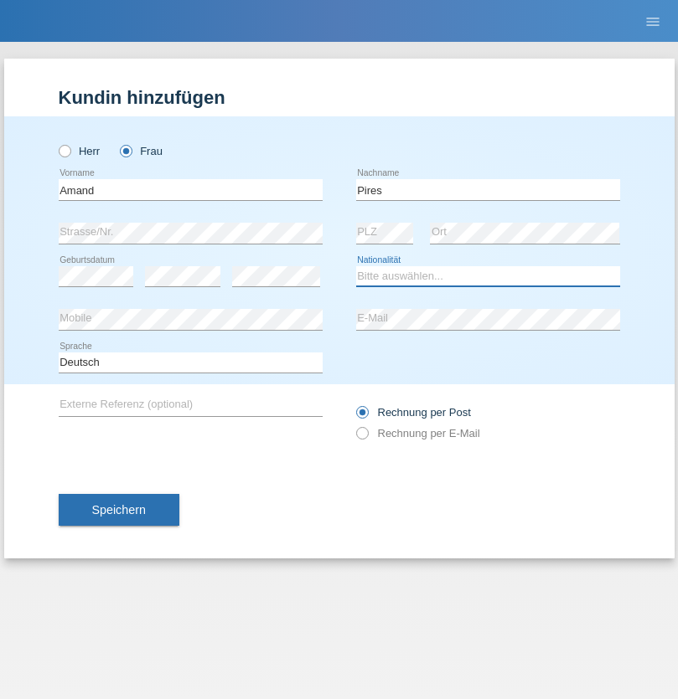
select select "CH"
radio input "true"
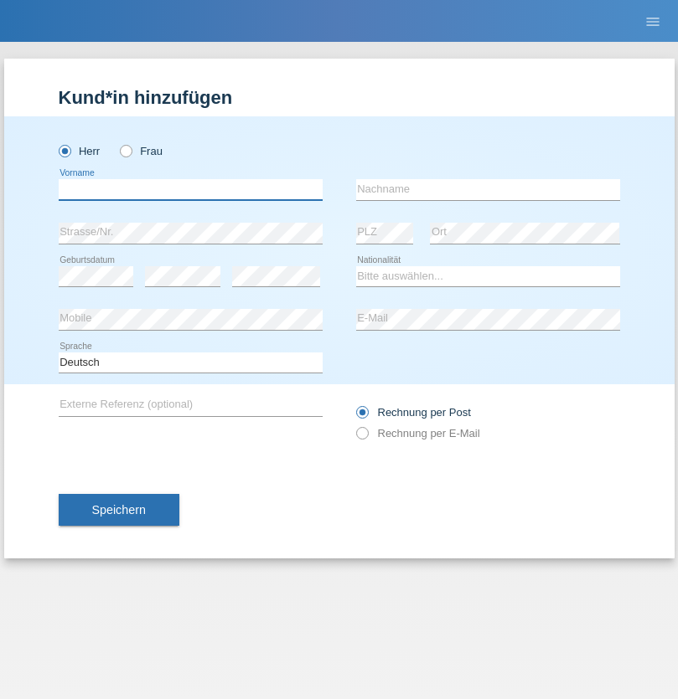
click at [190, 189] on input "text" at bounding box center [191, 189] width 264 height 21
type input "Anwar"
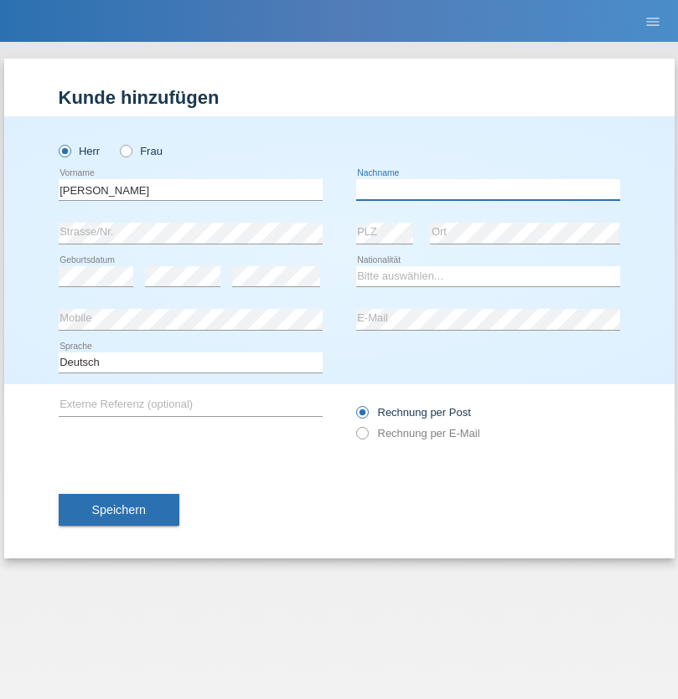
click at [487, 189] on input "text" at bounding box center [488, 189] width 264 height 21
type input "Saidi"
select select "CH"
radio input "true"
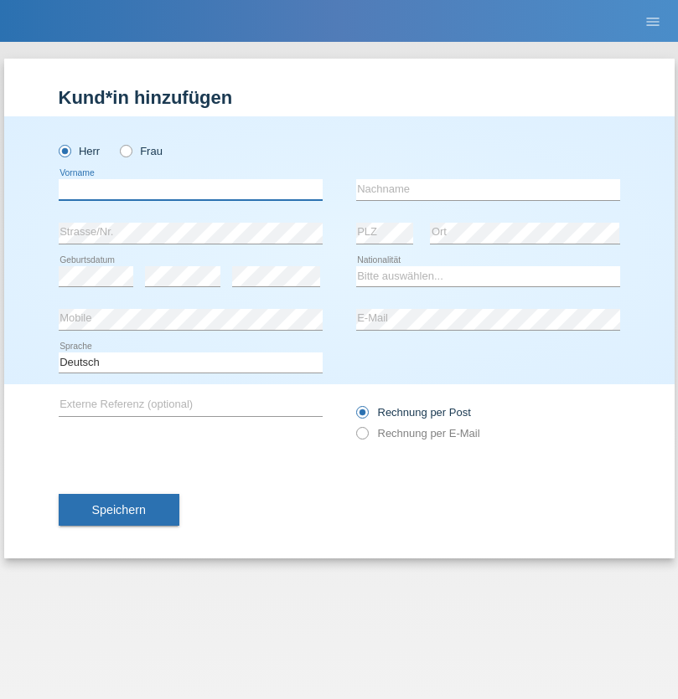
click at [190, 189] on input "text" at bounding box center [191, 189] width 264 height 21
type input "Edinson Maurício"
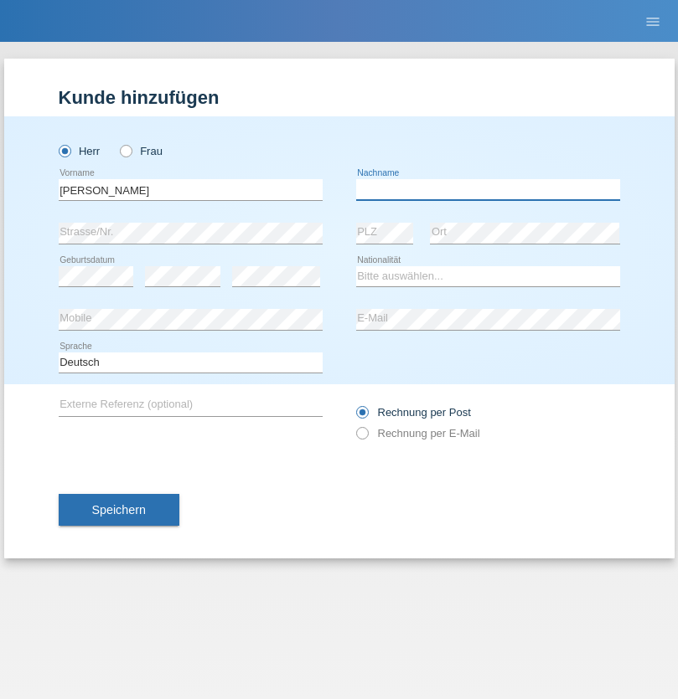
click at [487, 189] on input "text" at bounding box center [488, 189] width 264 height 21
type input "Branquinho Alexander"
select select "PT"
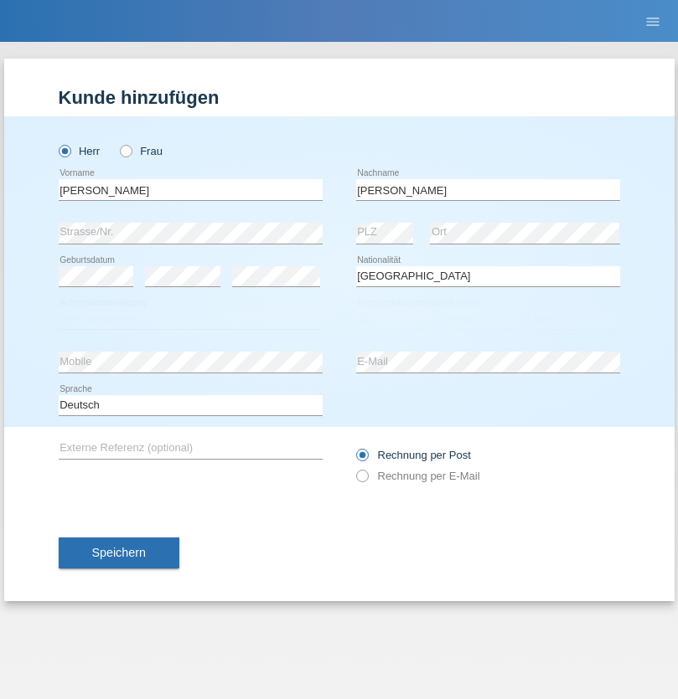
select select "C"
select select "23"
select select "08"
select select "2021"
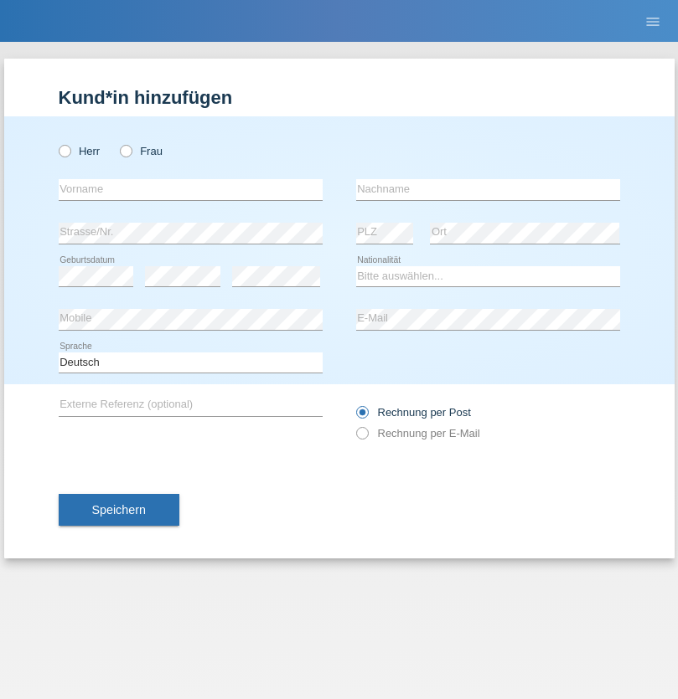
radio input "true"
click at [190, 189] on input "text" at bounding box center [191, 189] width 264 height 21
type input "[PERSON_NAME]"
click at [487, 189] on input "text" at bounding box center [488, 189] width 264 height 21
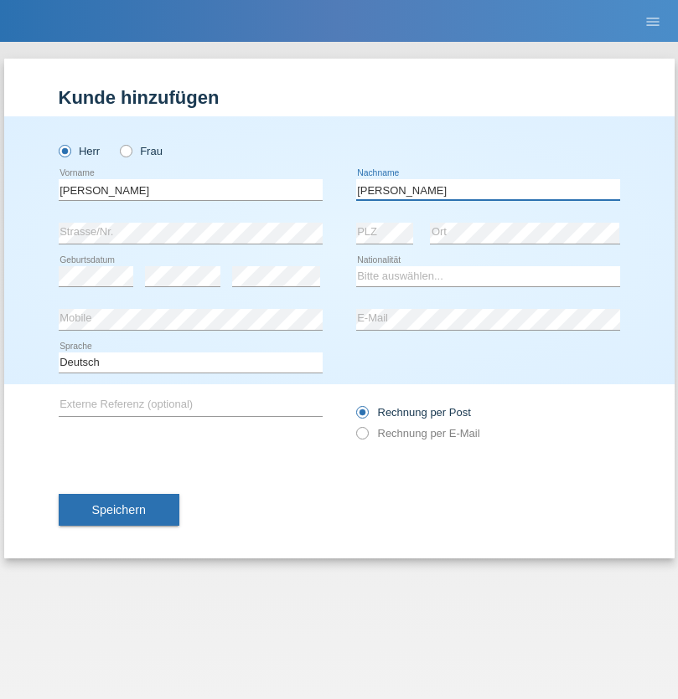
type input "Meier"
select select "CH"
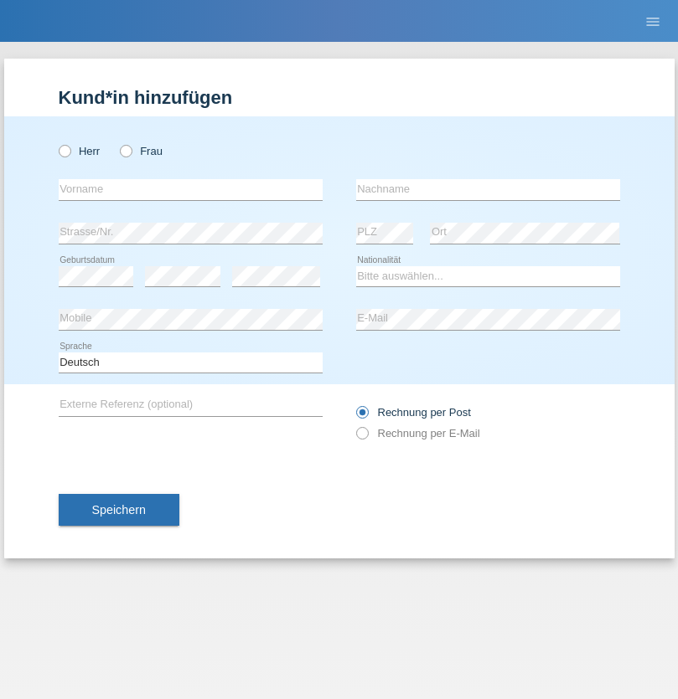
radio input "true"
click at [190, 189] on input "text" at bounding box center [191, 189] width 264 height 21
type input "Szilvia"
click at [487, 189] on input "text" at bounding box center [488, 189] width 264 height 21
type input "Olakh"
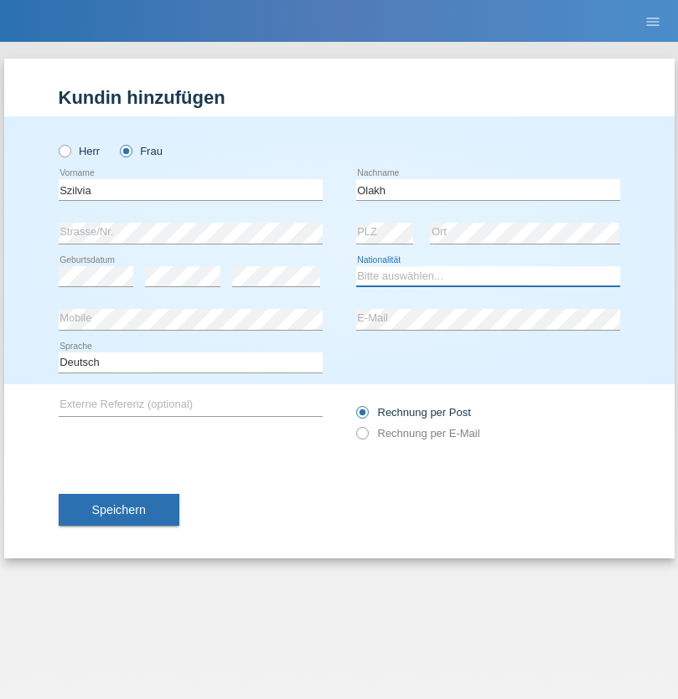
select select "UA"
select select "C"
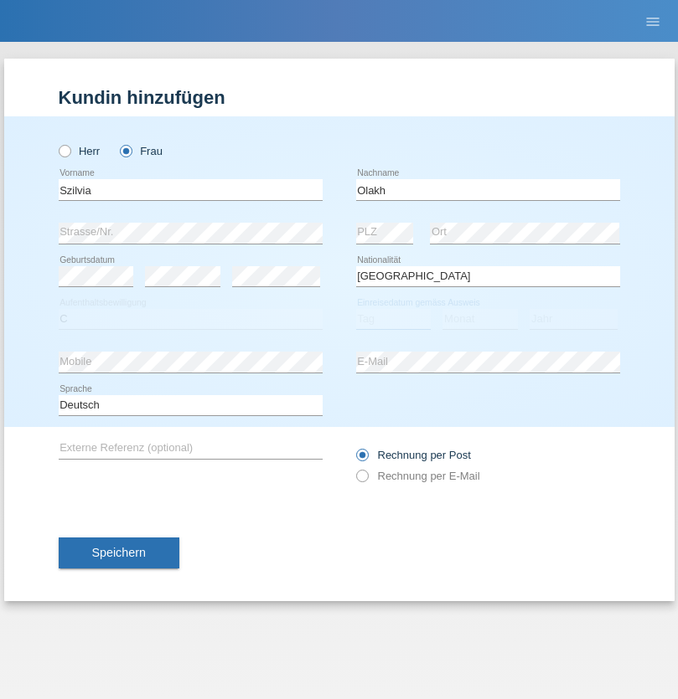
select select "16"
select select "09"
select select "2021"
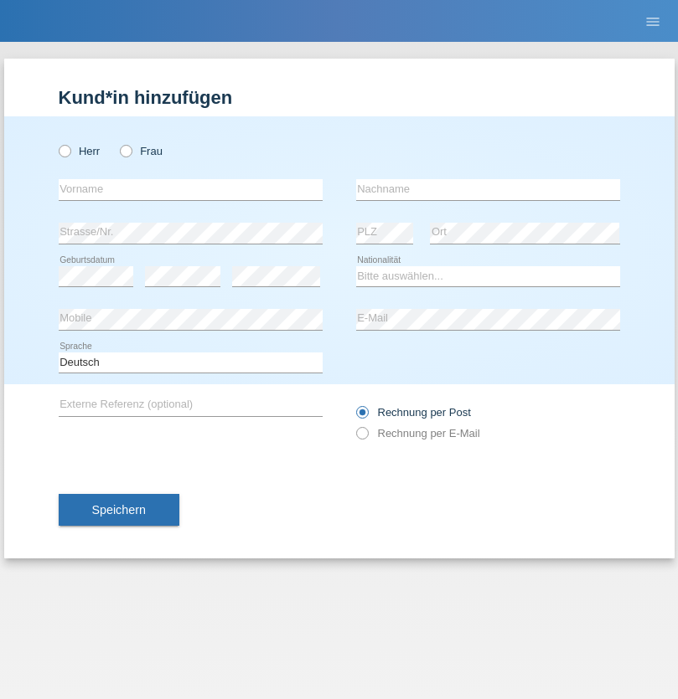
radio input "true"
click at [190, 189] on input "text" at bounding box center [191, 189] width 264 height 21
type input "Asrit"
click at [487, 189] on input "text" at bounding box center [488, 189] width 264 height 21
type input "Kupa"
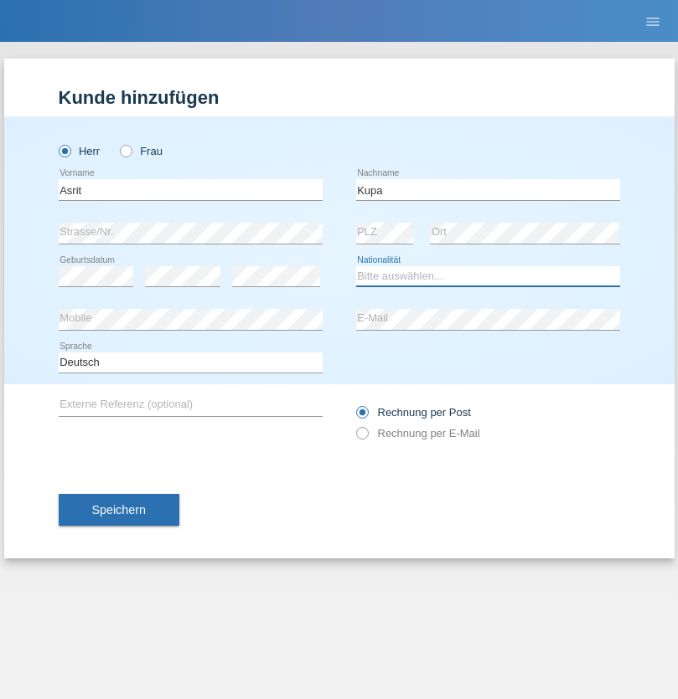
select select "MK"
select select "C"
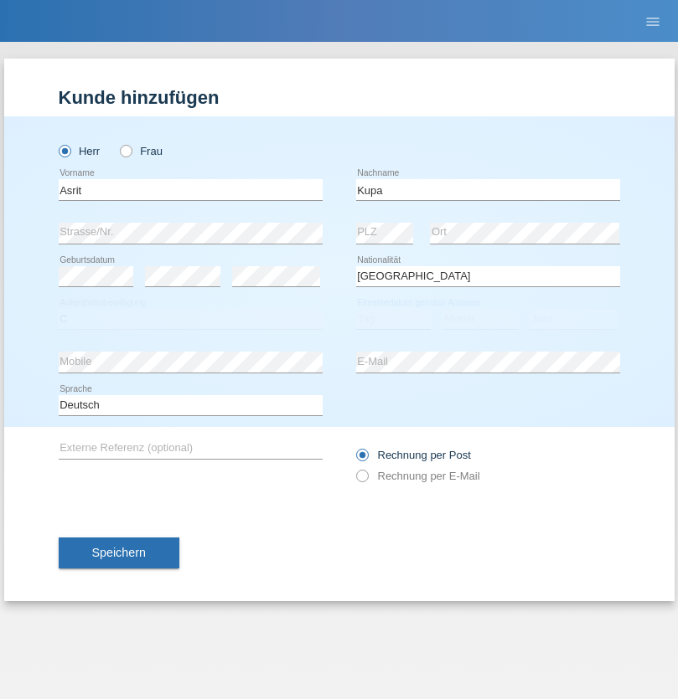
select select "27"
select select "05"
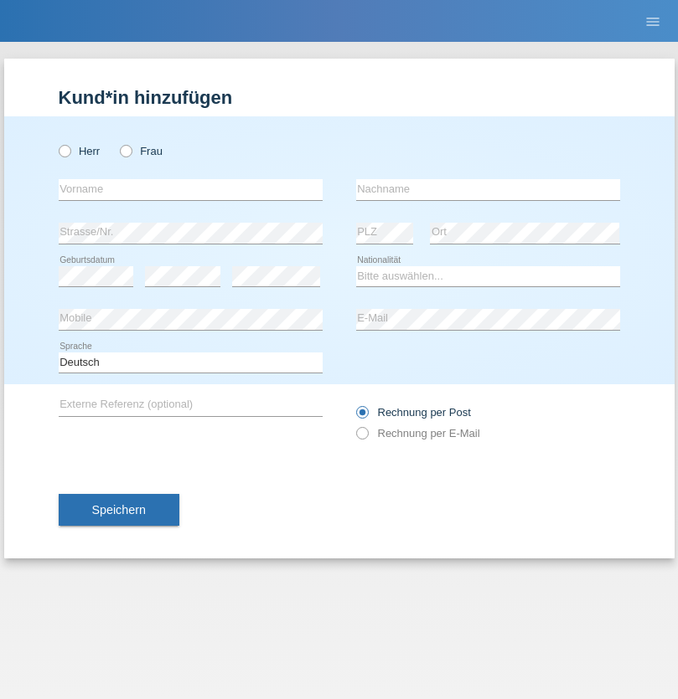
radio input "true"
click at [190, 189] on input "text" at bounding box center [191, 189] width 264 height 21
type input "[PERSON_NAME]"
click at [487, 189] on input "text" at bounding box center [488, 189] width 264 height 21
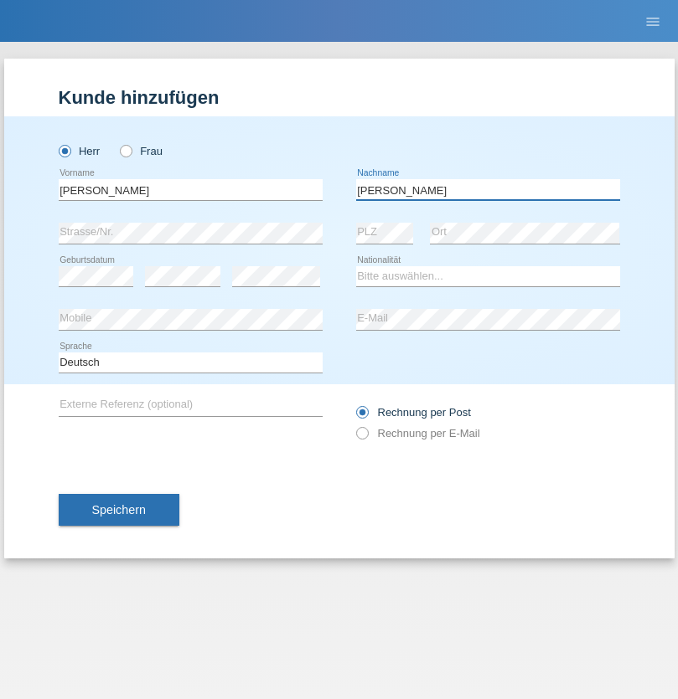
type input "[PERSON_NAME]"
select select "SY"
select select "C"
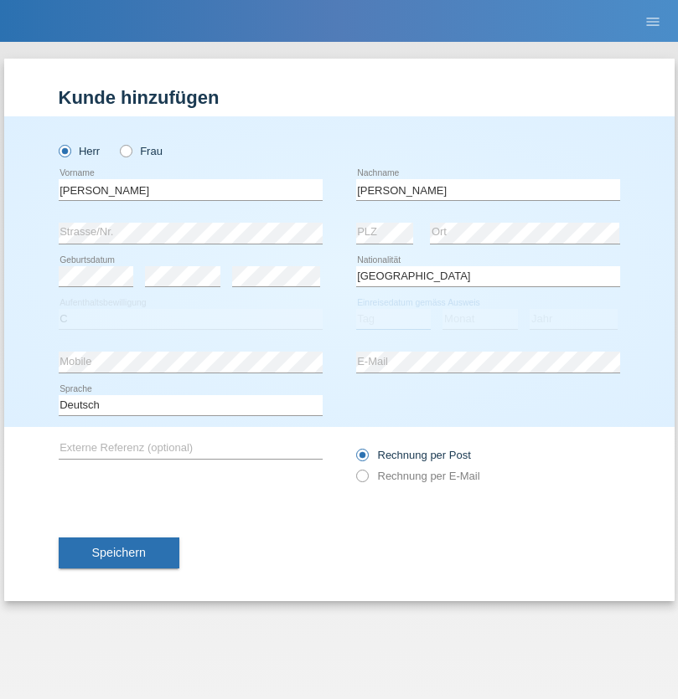
select select "16"
select select "09"
select select "2021"
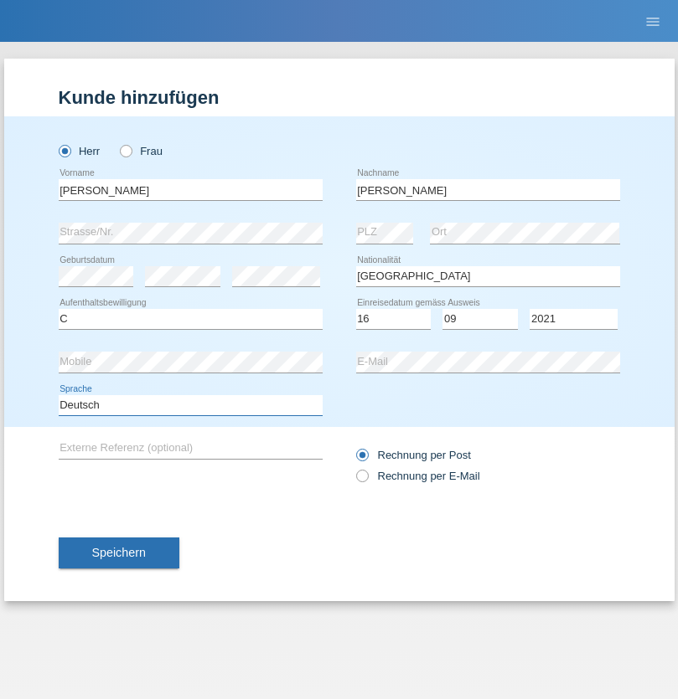
select select "en"
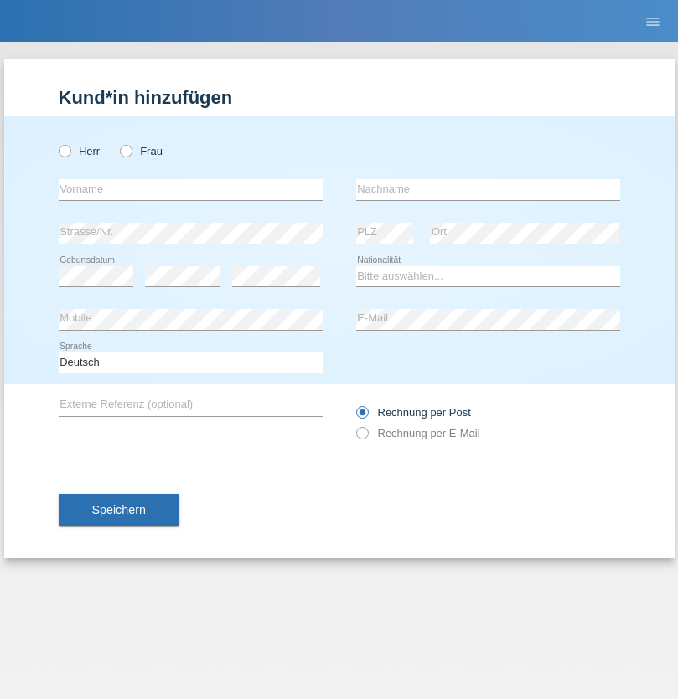
radio input "true"
select select "CH"
radio input "true"
click at [190, 189] on input "text" at bounding box center [191, 189] width 264 height 21
type input "[PERSON_NAME]"
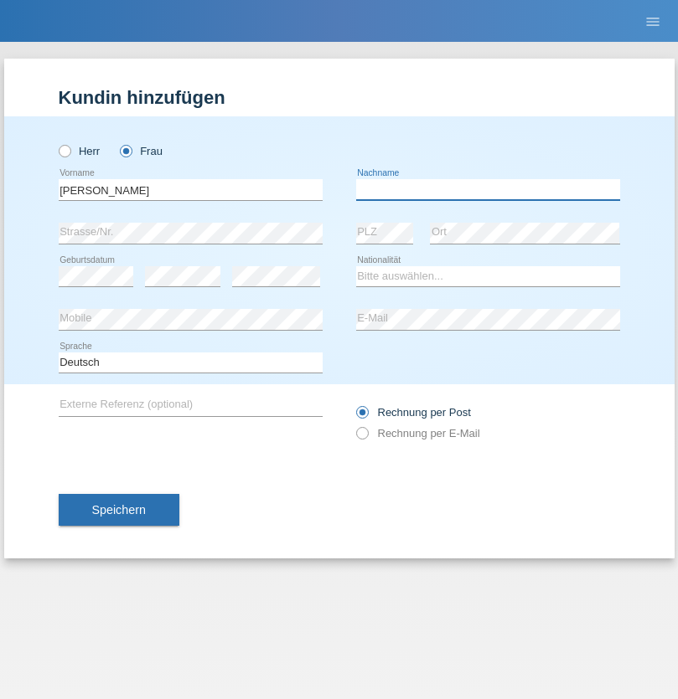
click at [487, 189] on input "text" at bounding box center [488, 189] width 264 height 21
type input "Bacic"
select select "CH"
